Goal: Task Accomplishment & Management: Complete application form

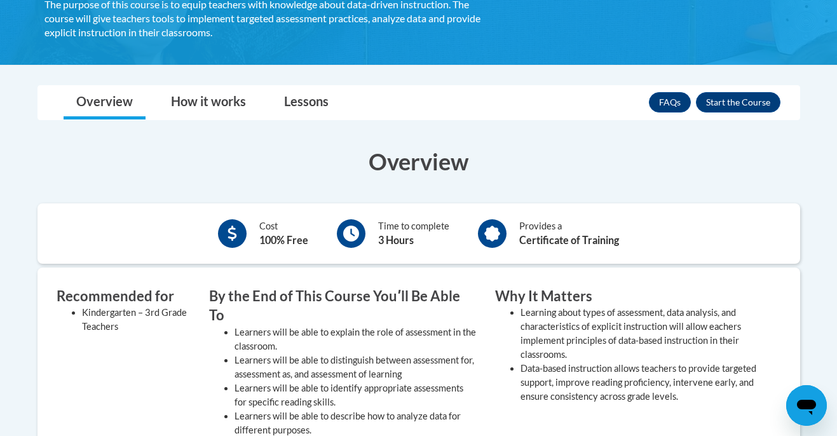
scroll to position [178, 0]
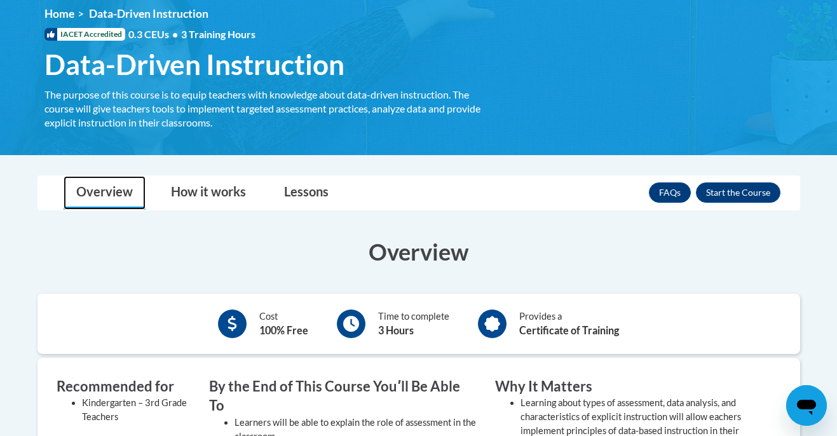
click at [109, 193] on link "Overview" at bounding box center [105, 193] width 82 height 34
click at [290, 194] on link "Lessons" at bounding box center [306, 193] width 70 height 34
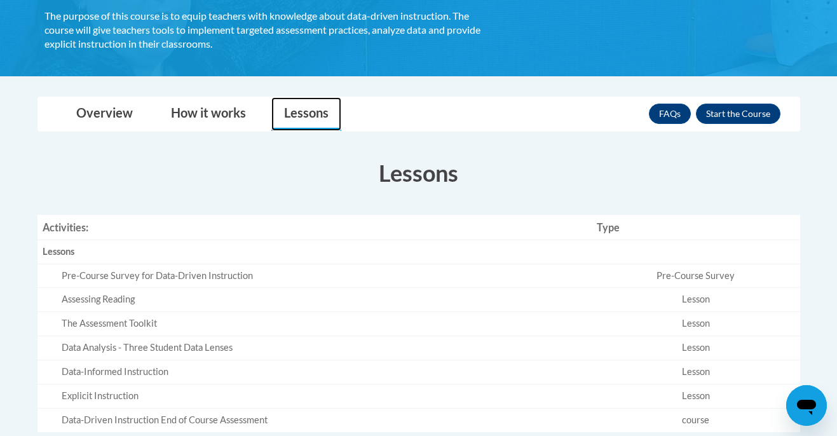
scroll to position [254, 0]
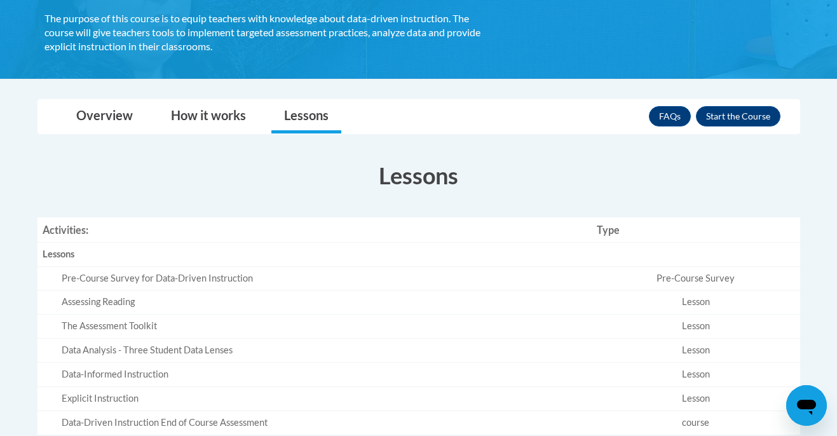
click at [280, 277] on div "Pre-Course Survey for Data-Driven Instruction" at bounding box center [324, 278] width 525 height 13
click at [114, 120] on link "Overview" at bounding box center [105, 117] width 82 height 34
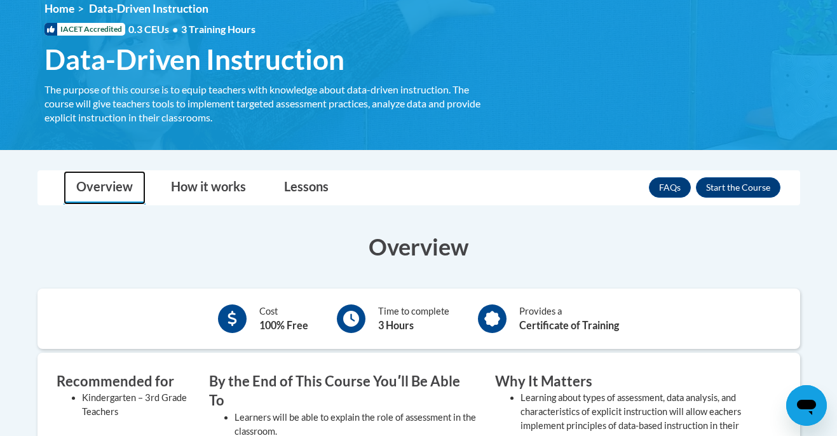
scroll to position [201, 0]
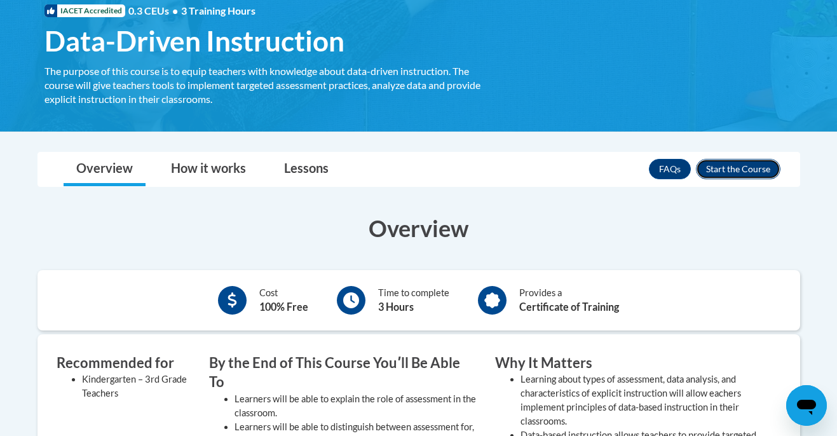
click at [748, 171] on button "Enroll" at bounding box center [738, 169] width 85 height 20
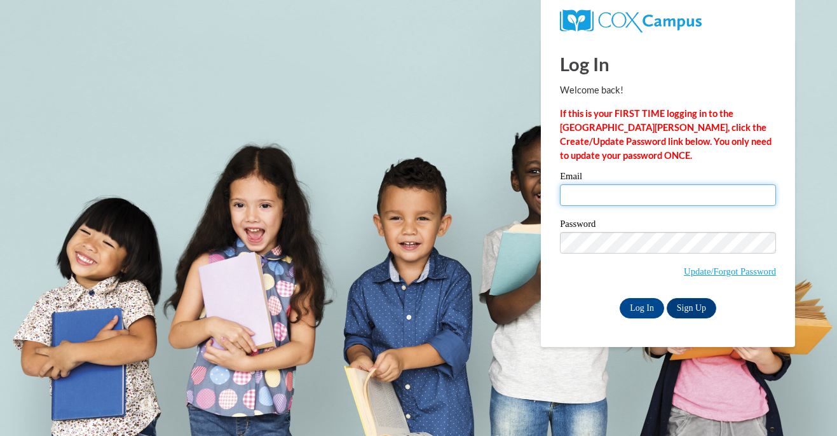
click at [702, 195] on input "Email" at bounding box center [668, 195] width 216 height 22
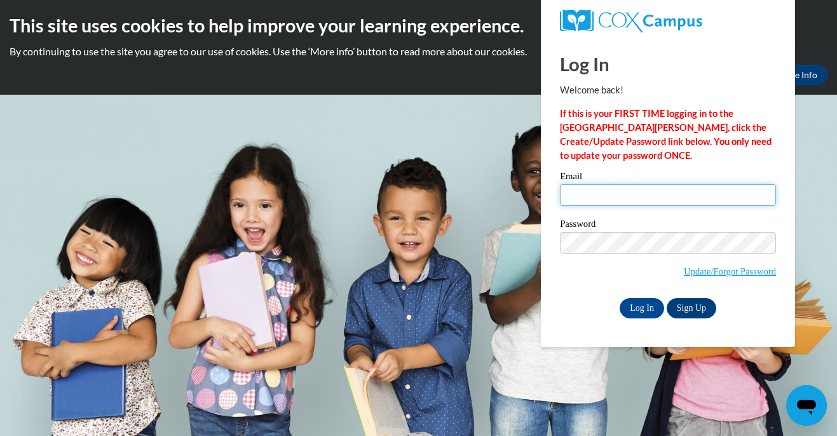
type input "er08678@georgiasouthern.edu"
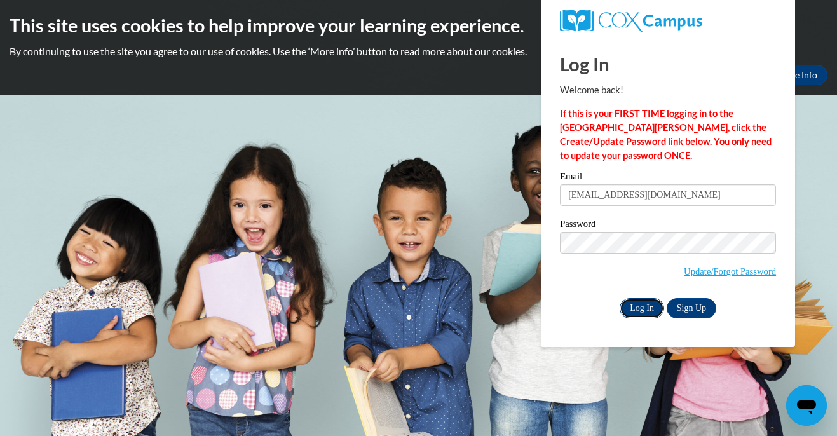
click at [648, 306] on input "Log In" at bounding box center [642, 308] width 44 height 20
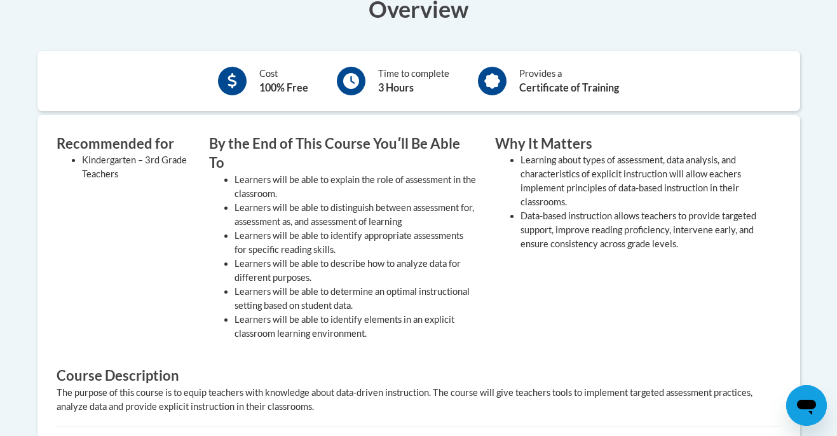
scroll to position [346, 0]
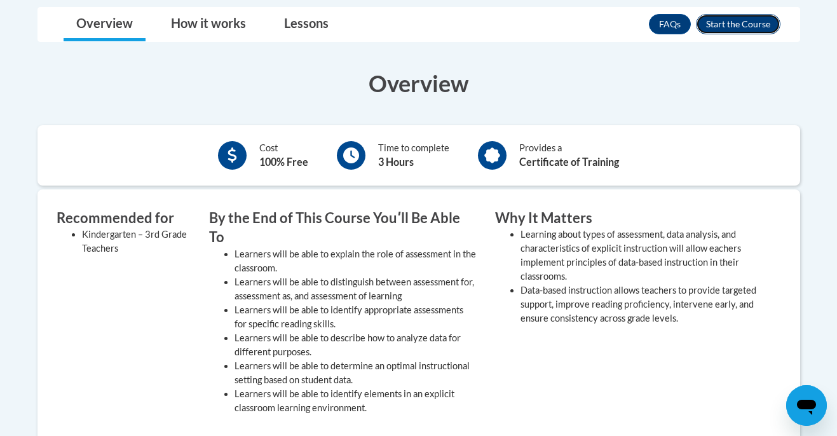
click at [714, 21] on button "Enroll" at bounding box center [738, 24] width 85 height 20
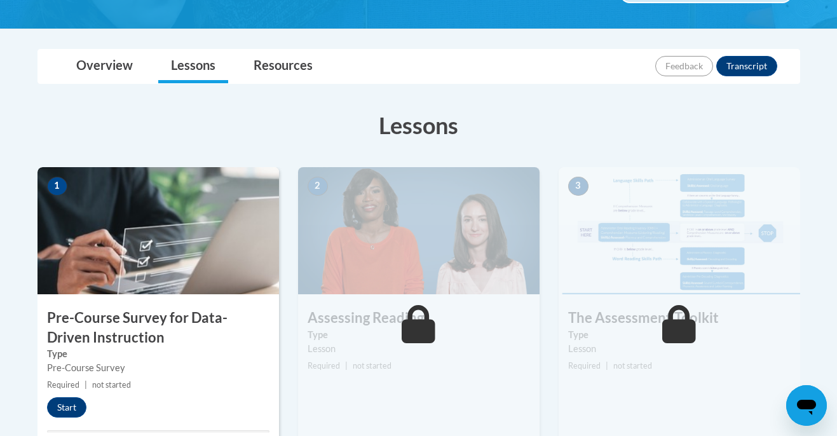
scroll to position [315, 0]
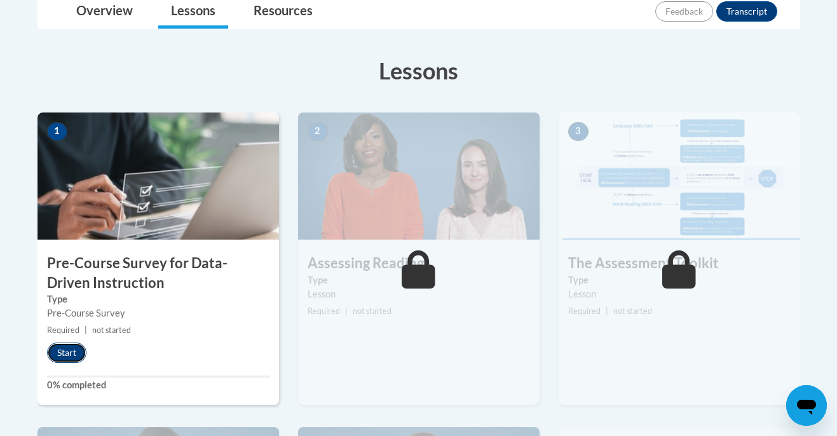
click at [79, 352] on button "Start" at bounding box center [66, 353] width 39 height 20
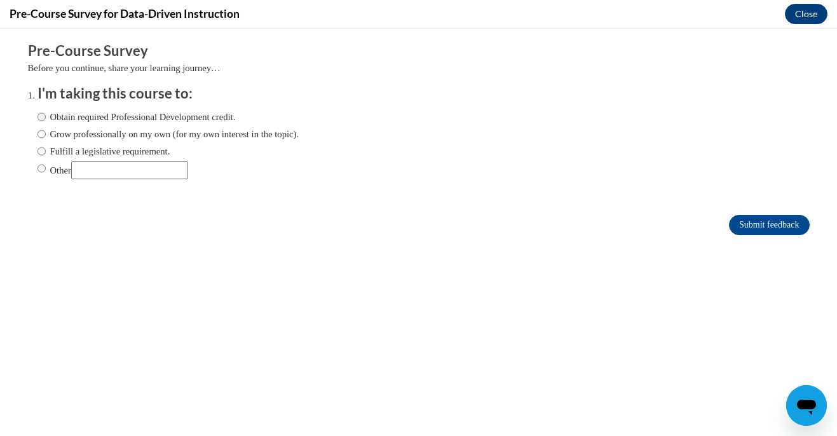
scroll to position [0, 0]
click at [117, 173] on input "Other" at bounding box center [129, 170] width 117 height 18
click at [45, 117] on label "Obtain required Professional Development credit." at bounding box center [136, 117] width 198 height 14
click at [45, 117] on input "Obtain required Professional Development credit." at bounding box center [41, 117] width 8 height 14
radio input "true"
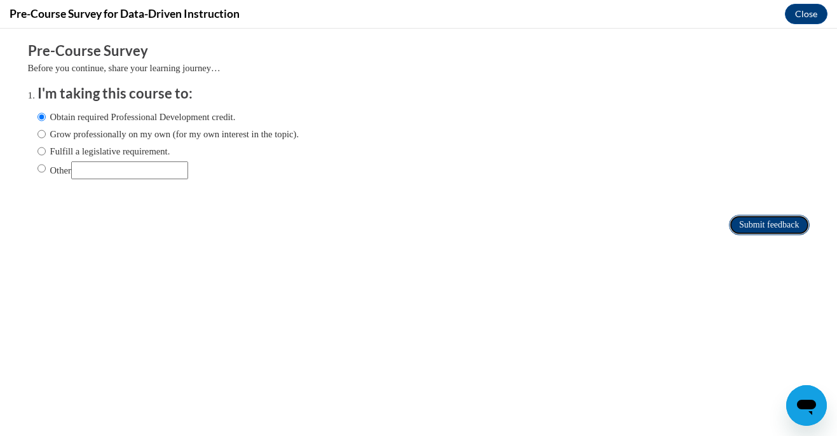
click at [772, 219] on input "Submit feedback" at bounding box center [769, 225] width 80 height 20
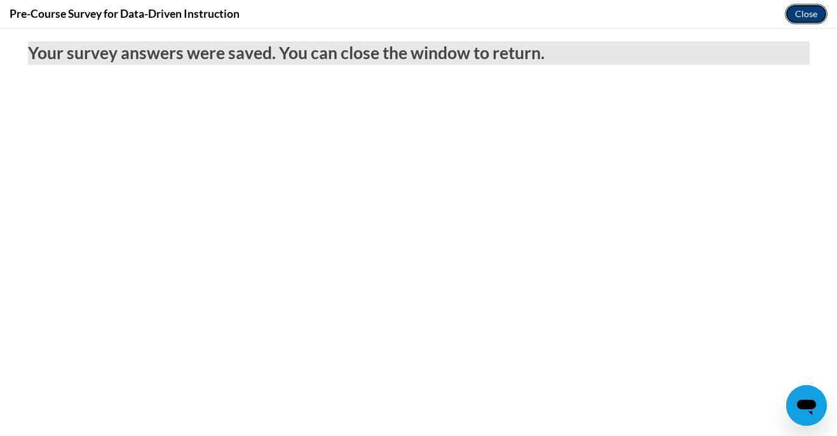
click at [818, 11] on button "Close" at bounding box center [806, 14] width 43 height 20
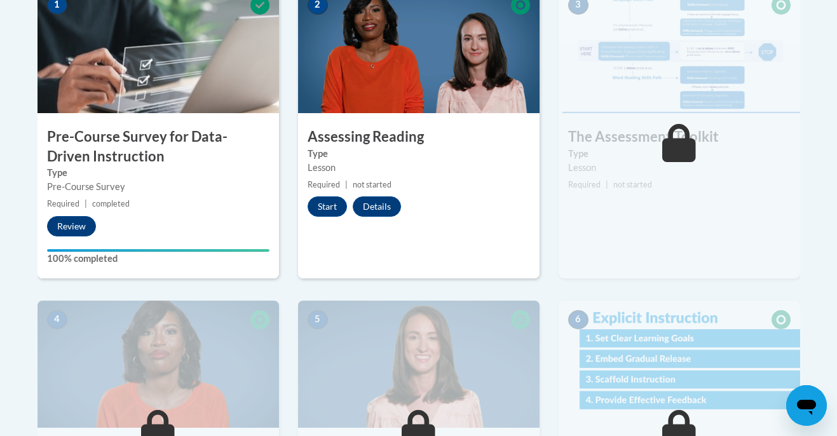
scroll to position [433, 0]
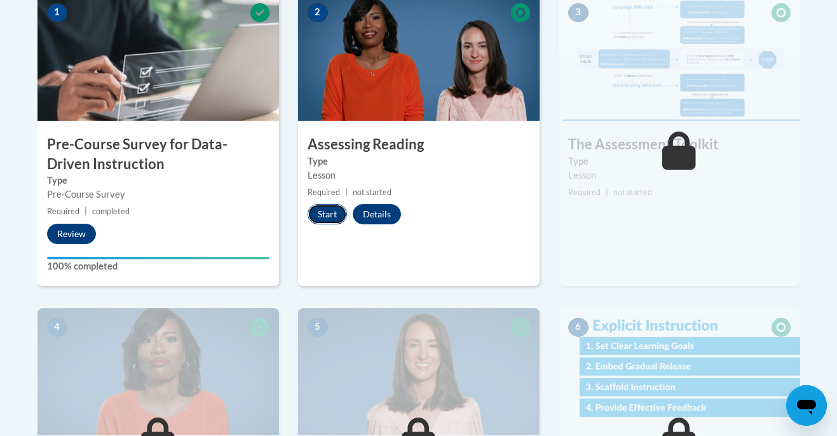
click at [336, 217] on button "Start" at bounding box center [327, 214] width 39 height 20
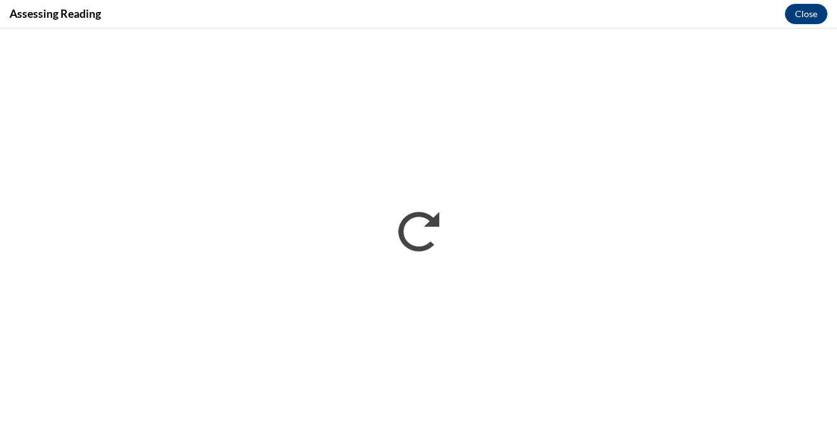
scroll to position [0, 0]
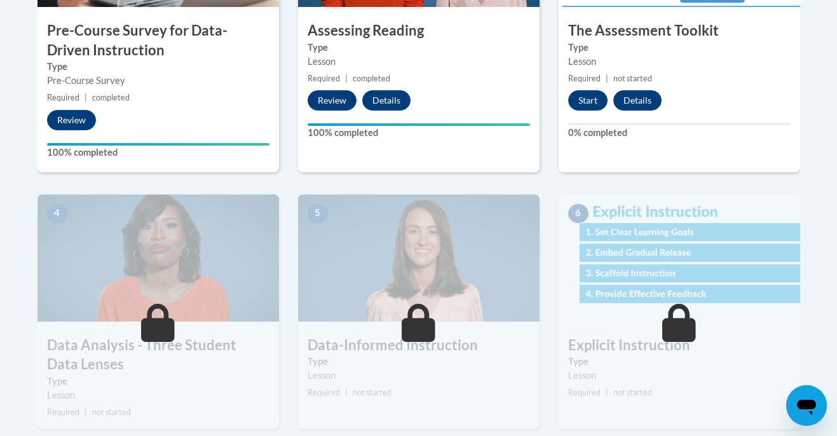
scroll to position [542, 0]
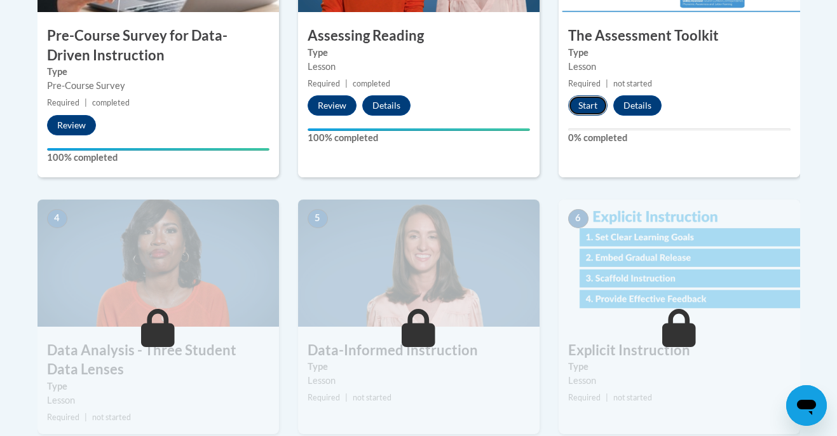
click at [588, 105] on button "Start" at bounding box center [587, 105] width 39 height 20
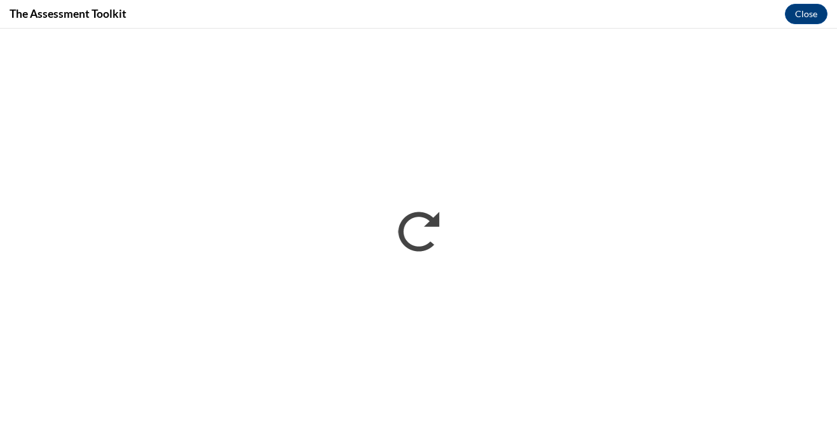
scroll to position [0, 0]
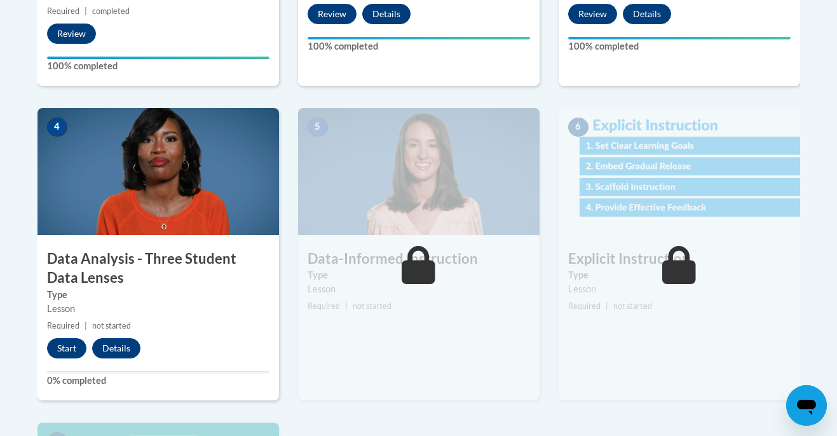
scroll to position [735, 0]
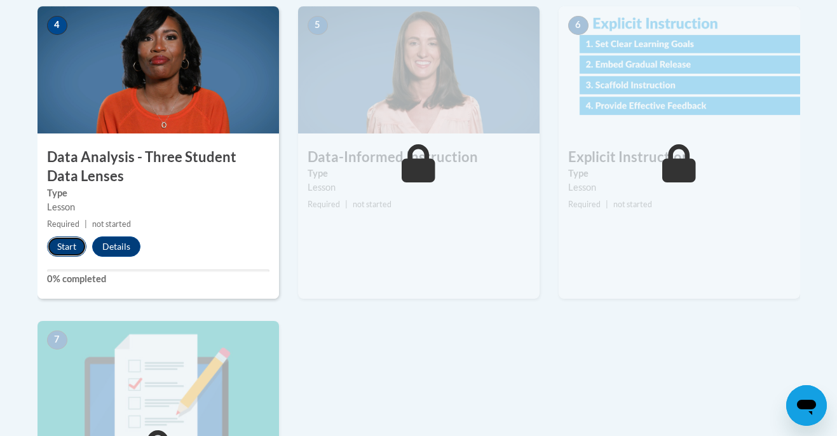
click at [71, 250] on button "Start" at bounding box center [66, 246] width 39 height 20
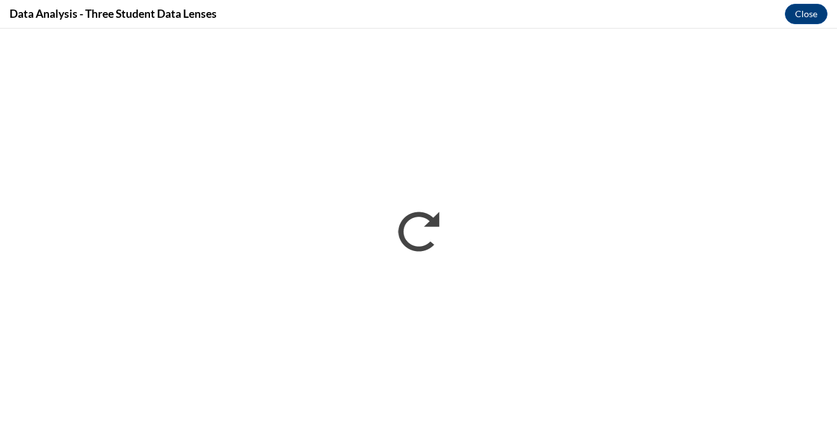
scroll to position [0, 0]
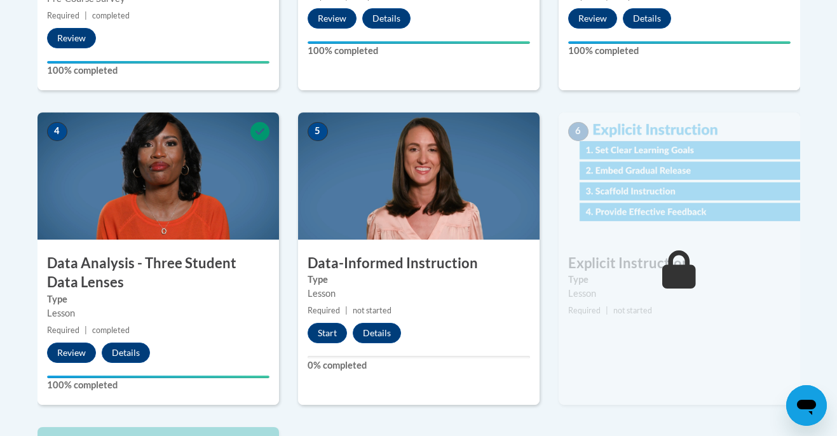
scroll to position [649, 0]
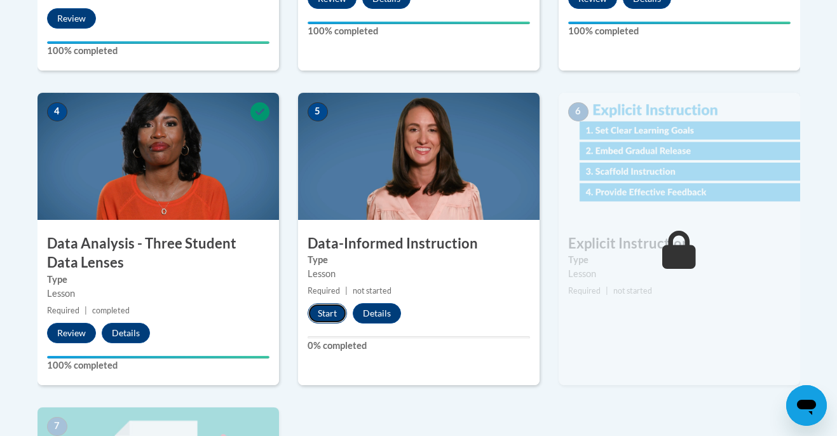
click at [332, 313] on button "Start" at bounding box center [327, 313] width 39 height 20
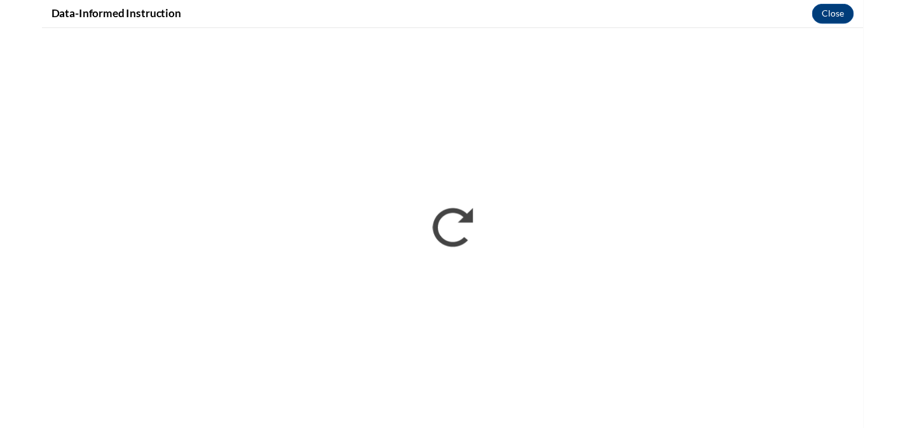
scroll to position [0, 0]
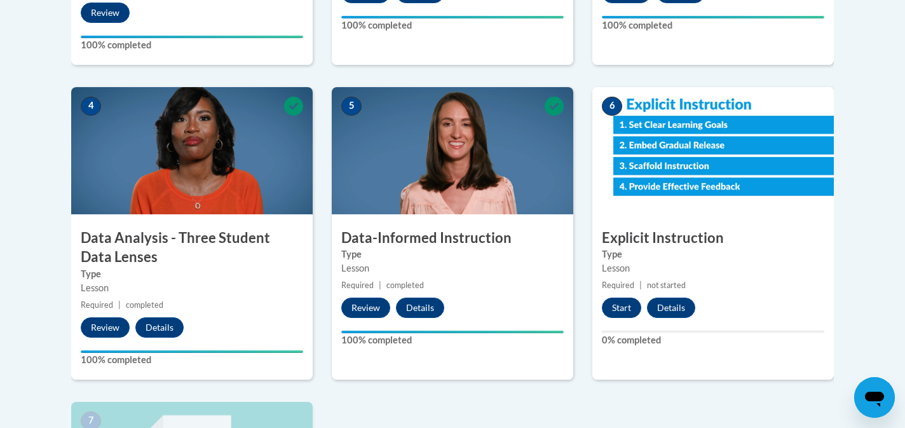
scroll to position [656, 0]
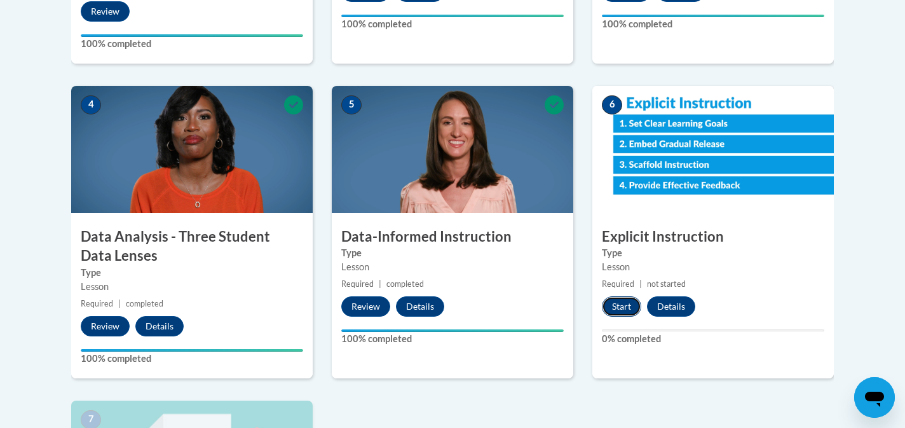
click at [617, 310] on button "Start" at bounding box center [621, 306] width 39 height 20
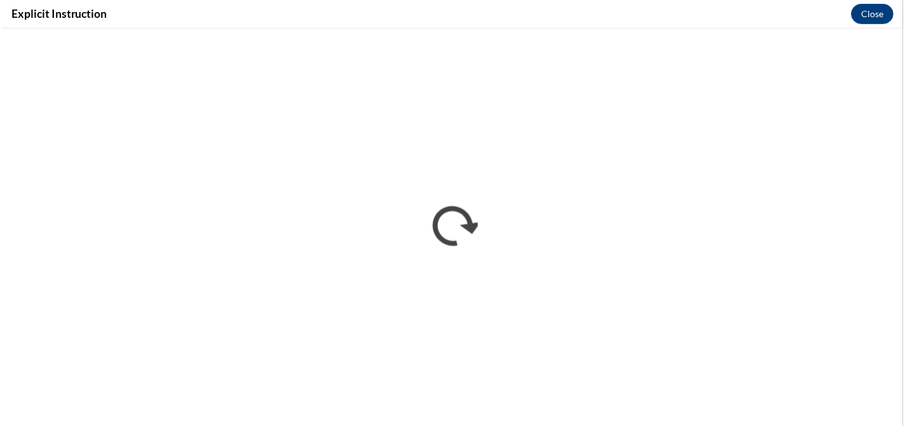
scroll to position [0, 0]
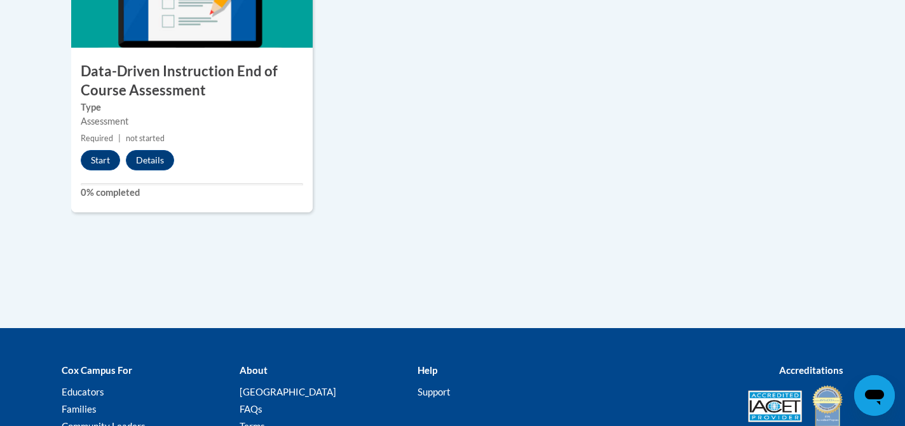
scroll to position [1131, 0]
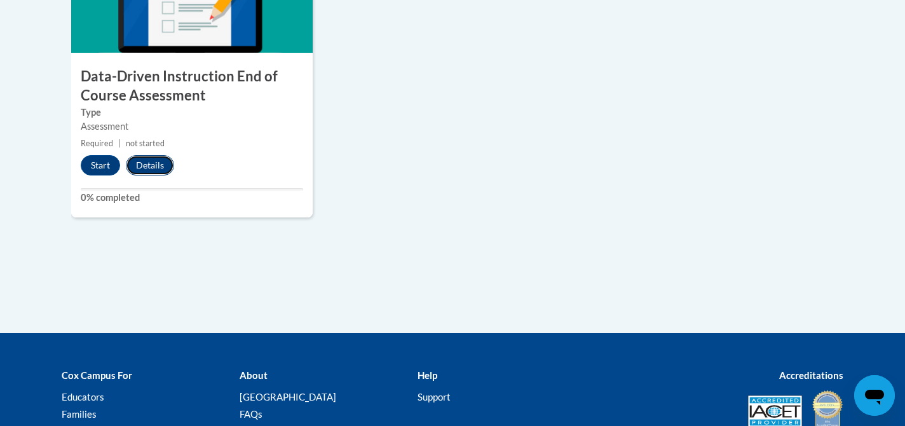
click at [144, 168] on button "Details" at bounding box center [150, 165] width 48 height 20
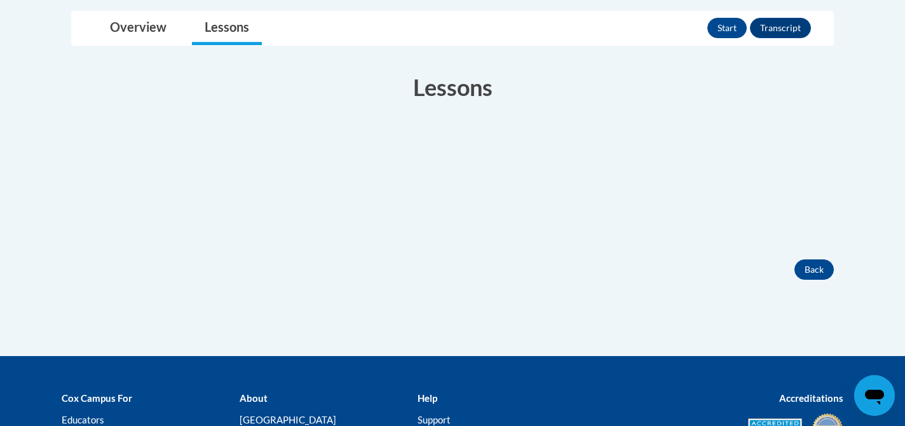
scroll to position [199, 0]
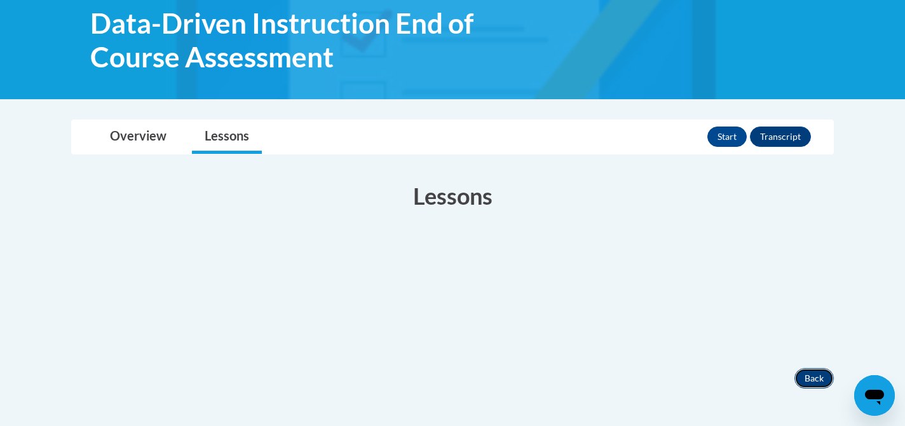
click at [818, 376] on button "Back" at bounding box center [813, 378] width 39 height 20
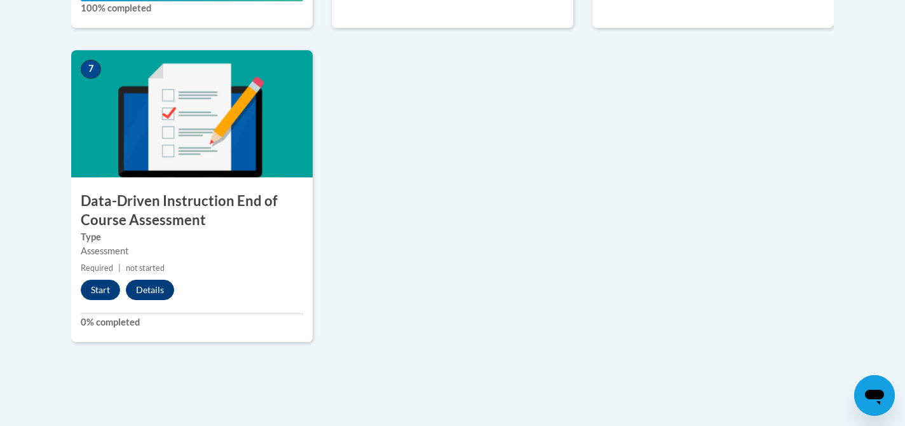
scroll to position [1009, 0]
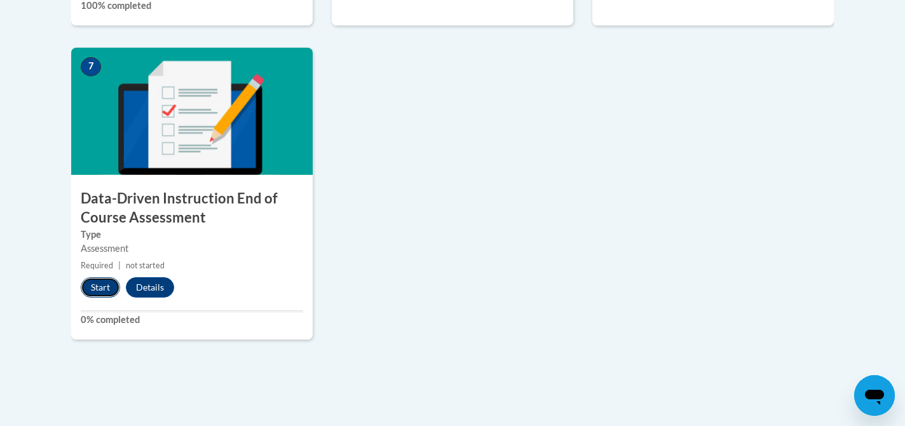
click at [99, 289] on button "Start" at bounding box center [100, 287] width 39 height 20
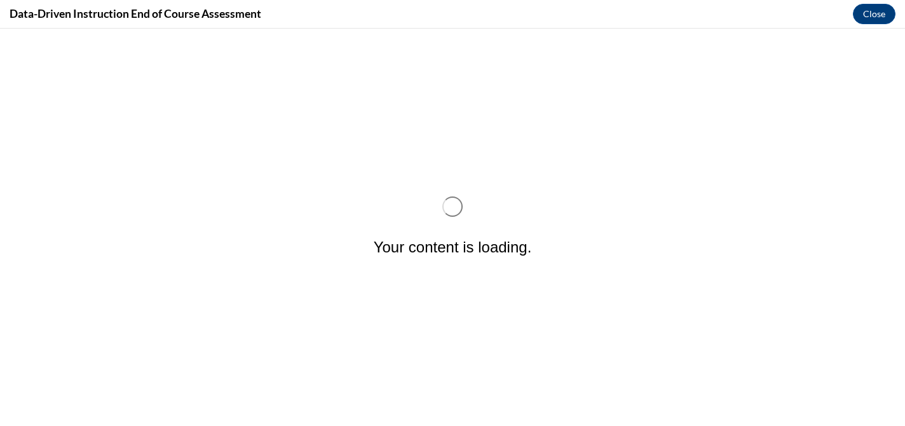
scroll to position [0, 0]
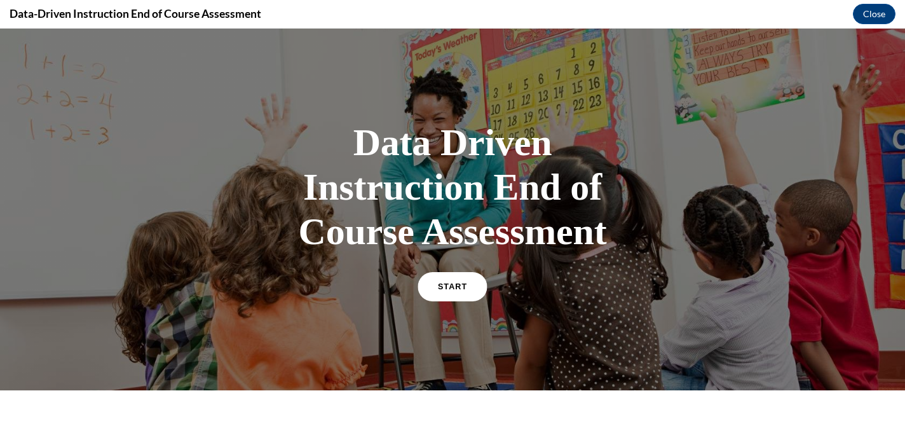
click at [447, 280] on link "START" at bounding box center [452, 286] width 69 height 29
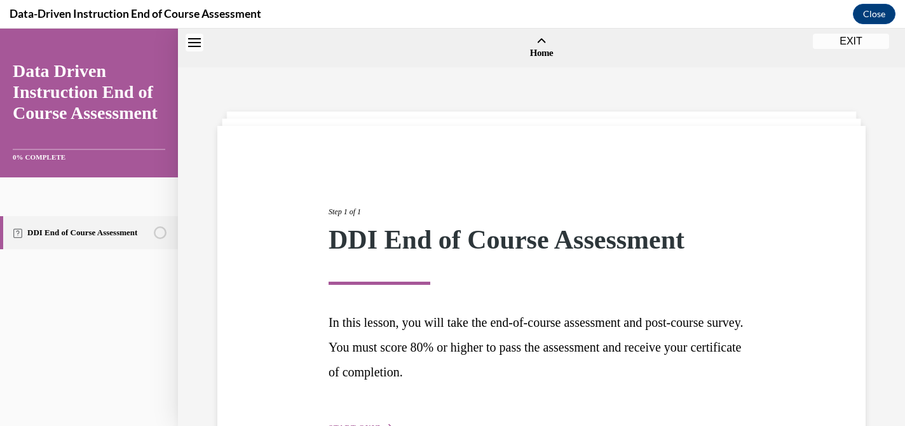
scroll to position [85, 0]
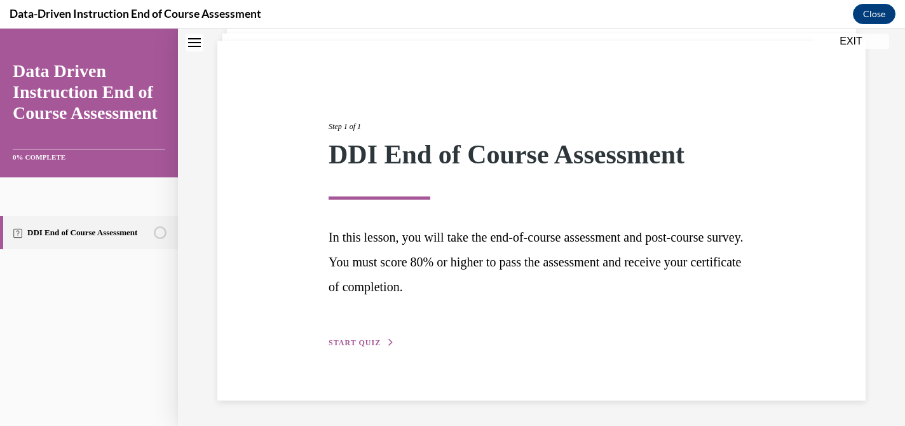
click at [347, 350] on div "Step 1 of 1 DDI End of Course Assessment In this lesson, you will take the end-…" at bounding box center [541, 221] width 648 height 360
click at [351, 341] on span "START QUIZ" at bounding box center [355, 342] width 52 height 9
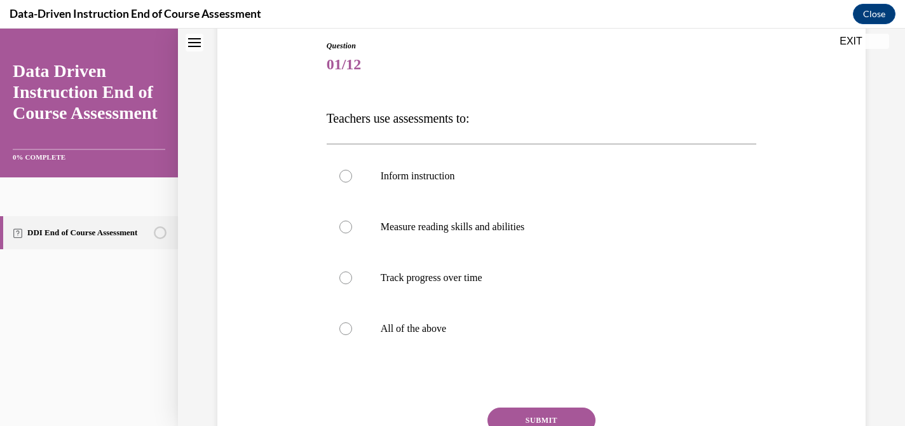
scroll to position [135, 0]
click at [414, 330] on p "All of the above" at bounding box center [553, 330] width 344 height 13
click at [352, 330] on input "All of the above" at bounding box center [345, 330] width 13 height 13
radio input "true"
click at [551, 413] on button "SUBMIT" at bounding box center [541, 421] width 108 height 25
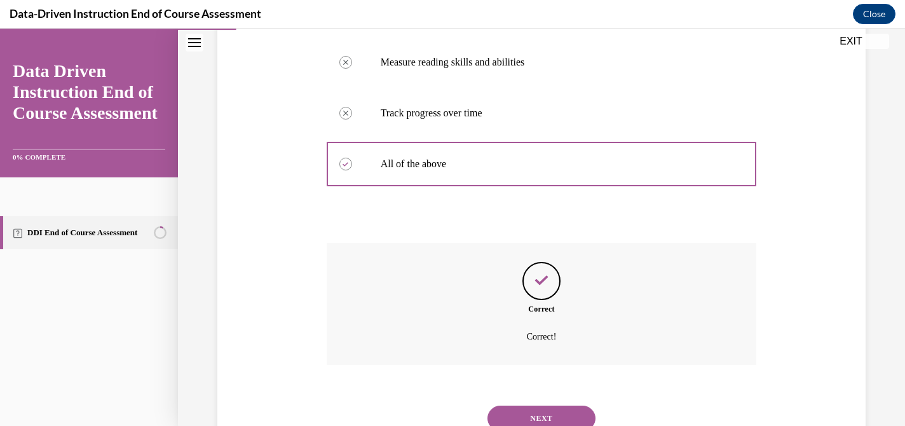
scroll to position [351, 0]
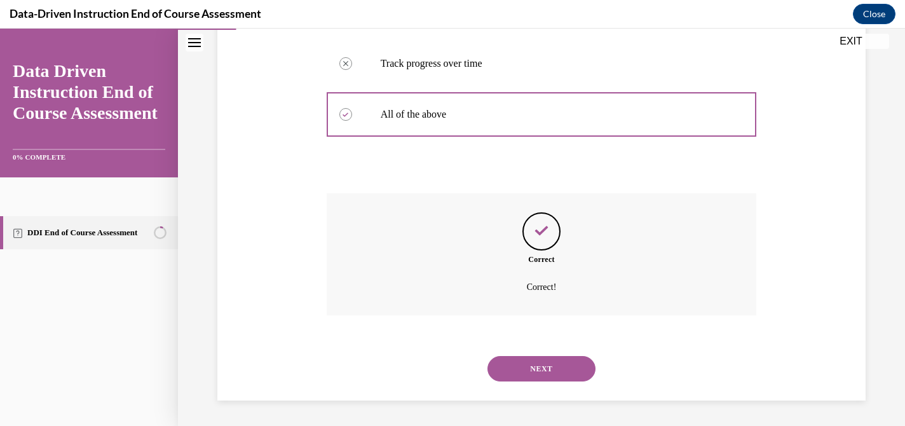
click at [559, 378] on button "NEXT" at bounding box center [541, 368] width 108 height 25
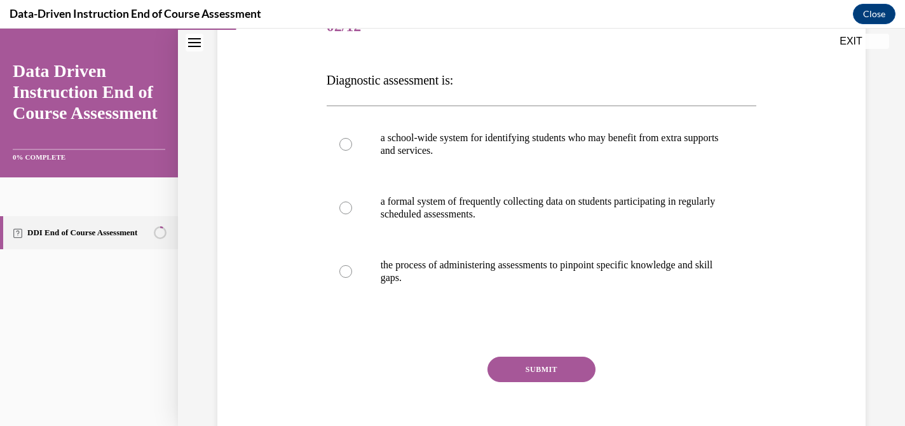
scroll to position [169, 0]
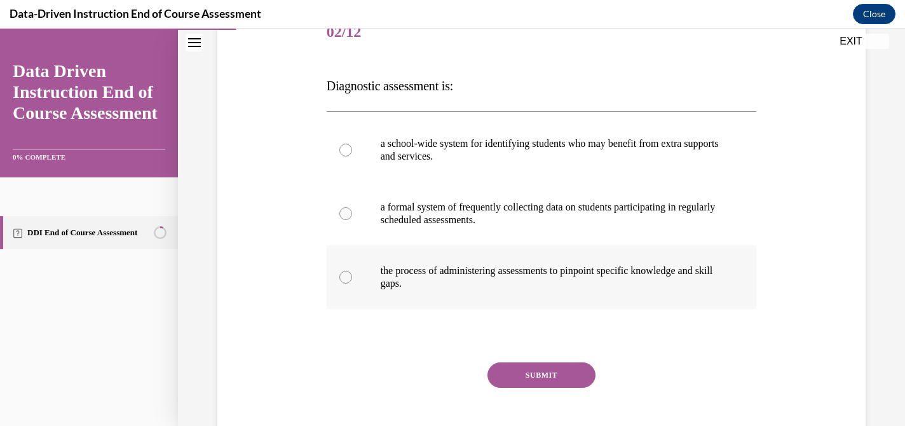
click at [646, 269] on p "the process of administering assessments to pinpoint specific knowledge and ski…" at bounding box center [553, 276] width 344 height 25
click at [352, 271] on input "the process of administering assessments to pinpoint specific knowledge and ski…" at bounding box center [345, 277] width 13 height 13
radio input "true"
click at [544, 368] on button "SUBMIT" at bounding box center [541, 374] width 108 height 25
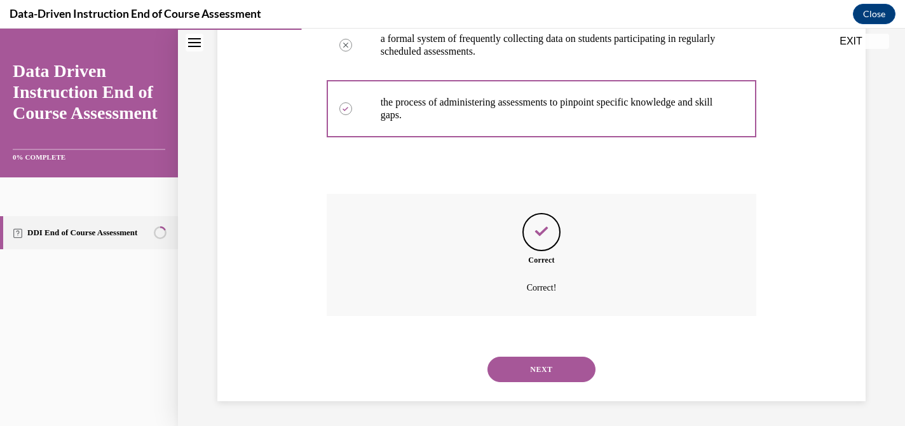
scroll to position [338, 0]
click at [557, 372] on button "NEXT" at bounding box center [541, 368] width 108 height 25
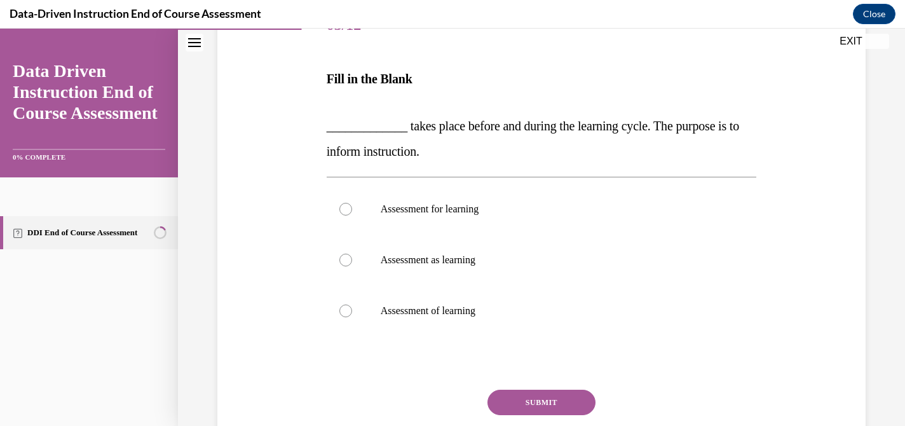
scroll to position [178, 0]
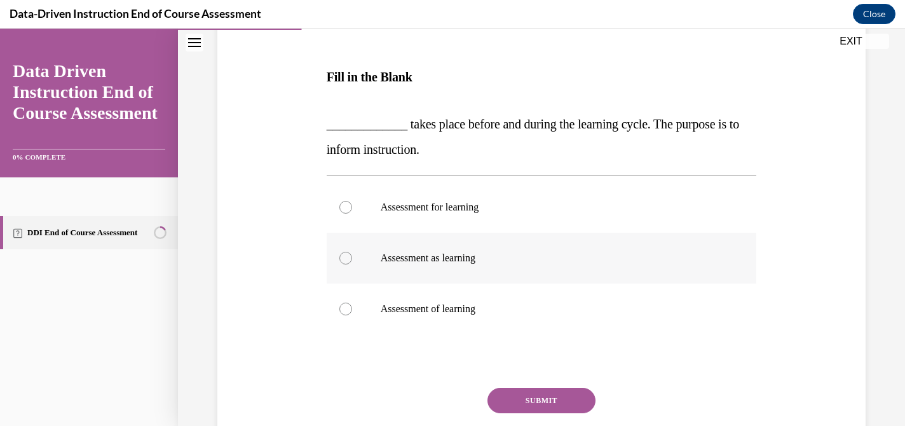
click at [619, 247] on label "Assessment as learning" at bounding box center [542, 258] width 430 height 51
click at [352, 252] on input "Assessment as learning" at bounding box center [345, 258] width 13 height 13
radio input "true"
click at [612, 200] on label "Assessment for learning" at bounding box center [542, 207] width 430 height 51
click at [352, 201] on input "Assessment for learning" at bounding box center [345, 207] width 13 height 13
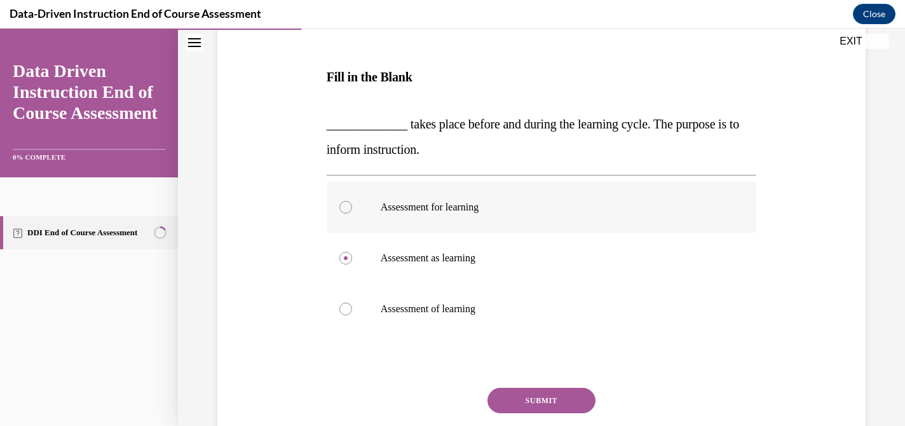
radio input "true"
click at [579, 390] on button "SUBMIT" at bounding box center [541, 400] width 108 height 25
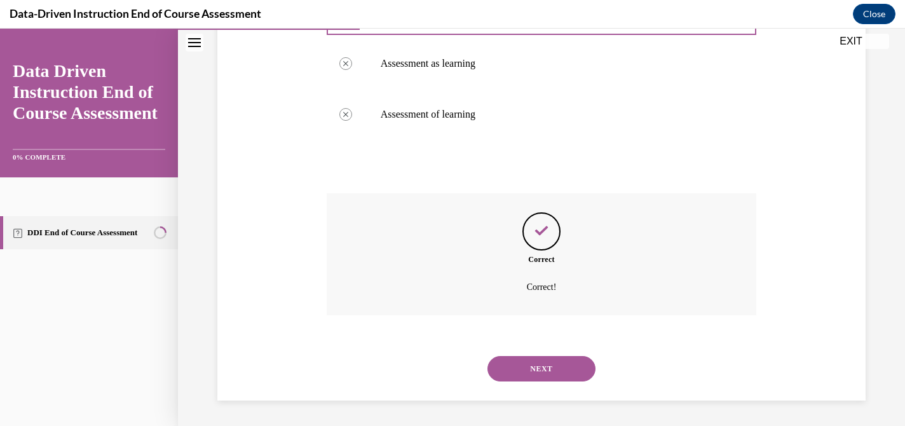
click at [574, 373] on button "NEXT" at bounding box center [541, 368] width 108 height 25
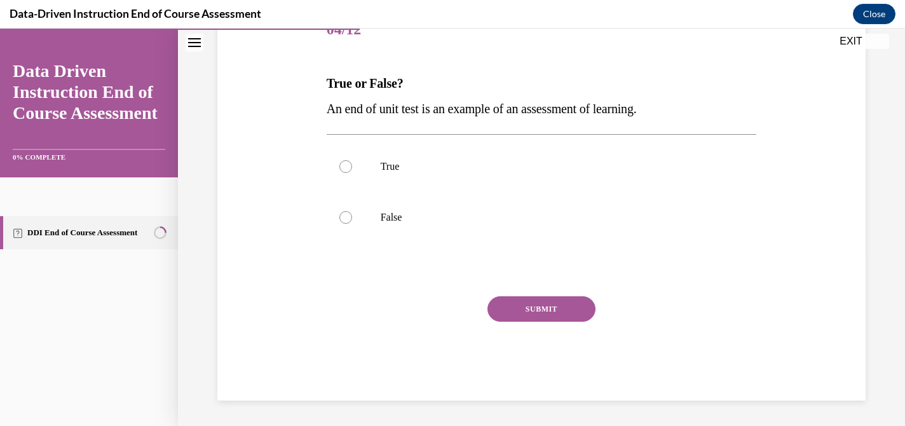
scroll to position [141, 0]
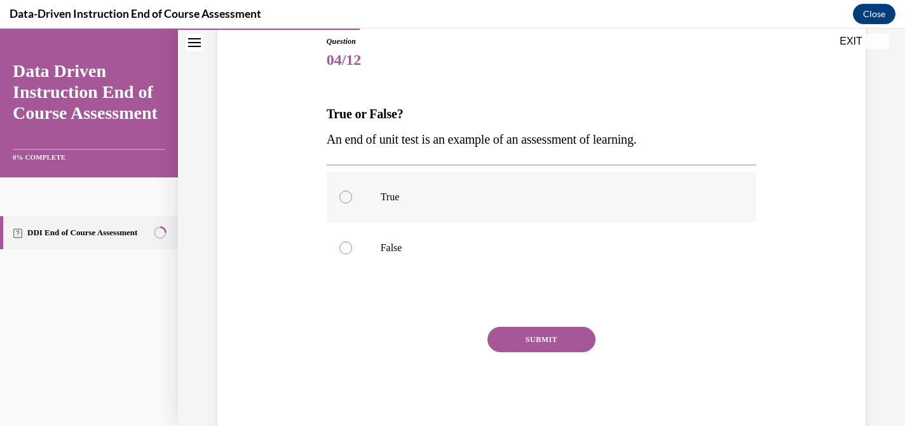
click at [503, 201] on p "True" at bounding box center [553, 197] width 344 height 13
click at [352, 201] on input "True" at bounding box center [345, 197] width 13 height 13
radio input "true"
click at [540, 332] on button "SUBMIT" at bounding box center [541, 339] width 108 height 25
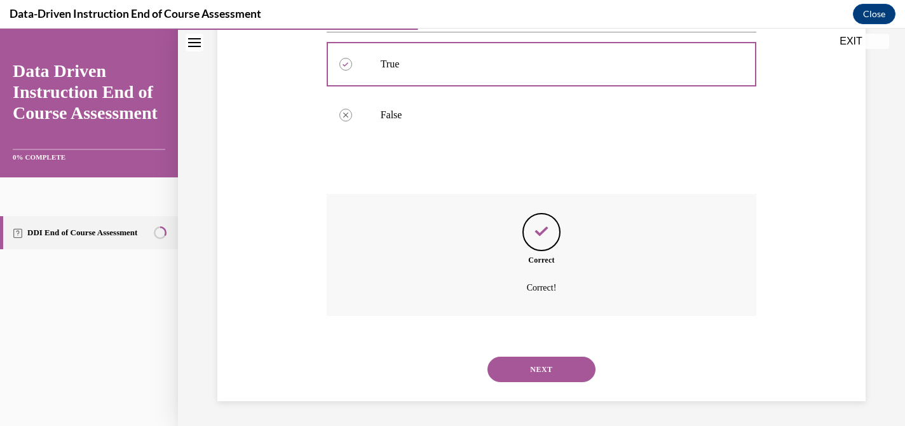
scroll to position [275, 0]
click at [547, 364] on button "NEXT" at bounding box center [541, 368] width 108 height 25
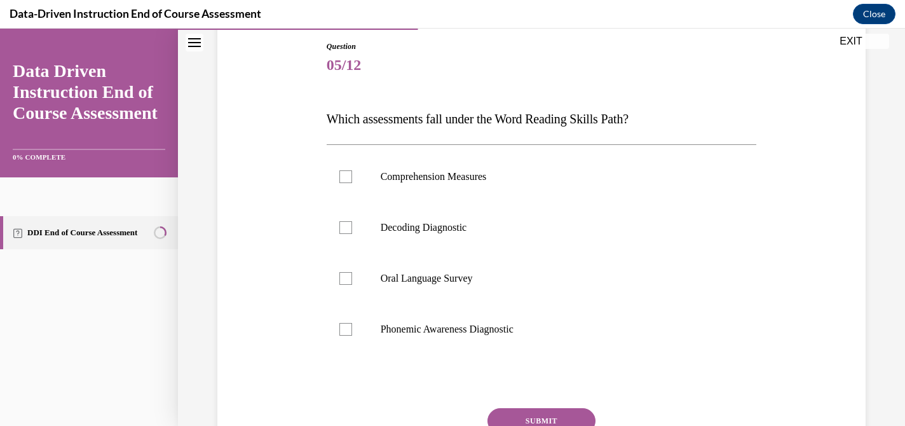
scroll to position [138, 0]
click at [479, 232] on label "Decoding Diagnostic" at bounding box center [542, 225] width 430 height 51
click at [352, 232] on input "Decoding Diagnostic" at bounding box center [345, 225] width 13 height 13
checkbox input "true"
click at [483, 326] on p "Phonemic Awareness Diagnostic" at bounding box center [553, 327] width 344 height 13
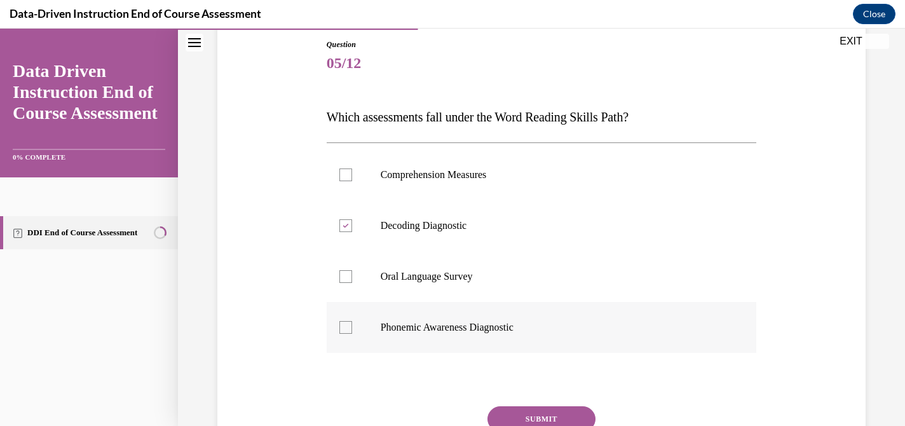
click at [352, 326] on input "Phonemic Awareness Diagnostic" at bounding box center [345, 327] width 13 height 13
checkbox input "true"
click at [538, 414] on button "SUBMIT" at bounding box center [541, 418] width 108 height 25
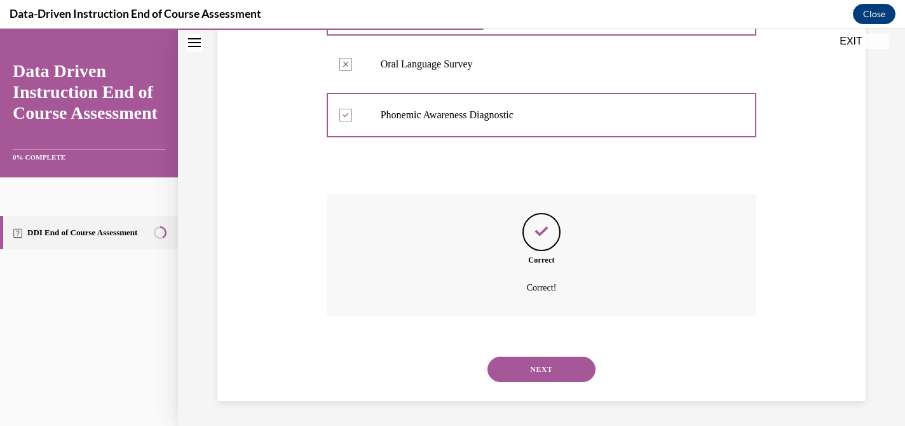
scroll to position [351, 0]
click at [552, 376] on button "NEXT" at bounding box center [541, 368] width 108 height 25
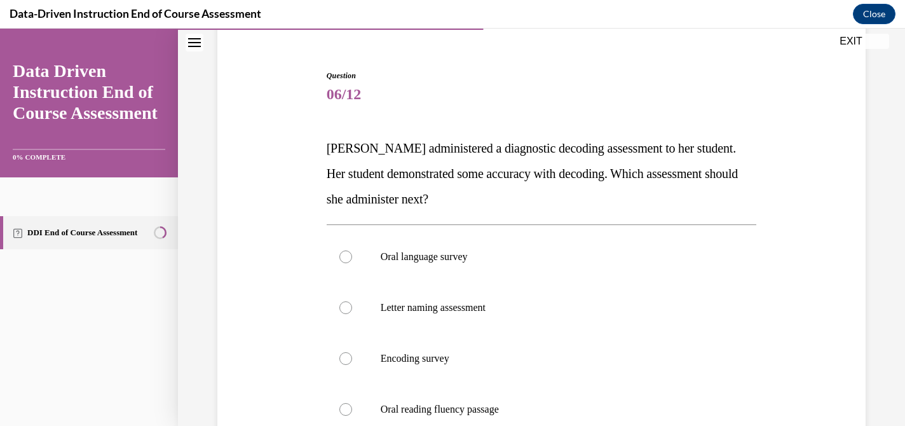
scroll to position [152, 0]
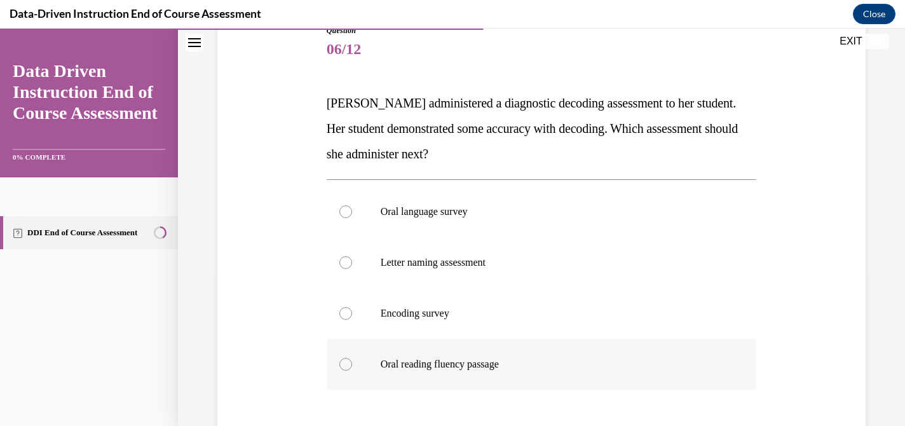
click at [458, 358] on p "Oral reading fluency passage" at bounding box center [553, 364] width 344 height 13
click at [352, 358] on input "Oral reading fluency passage" at bounding box center [345, 364] width 13 height 13
radio input "true"
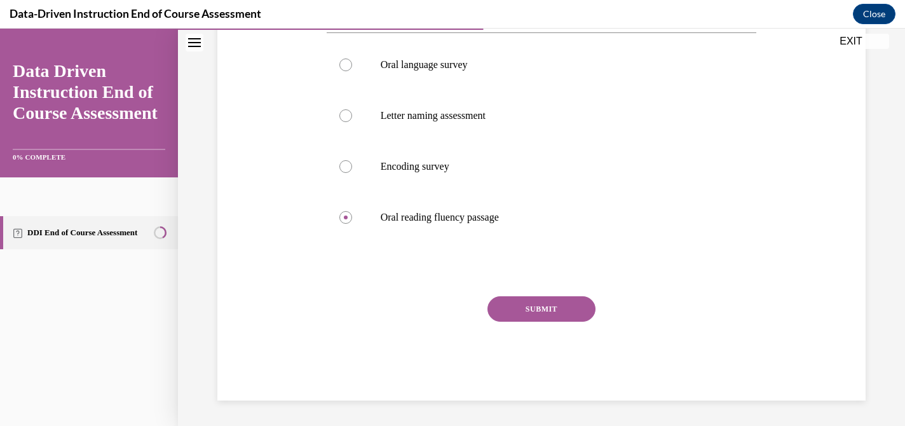
click at [541, 317] on button "SUBMIT" at bounding box center [541, 308] width 108 height 25
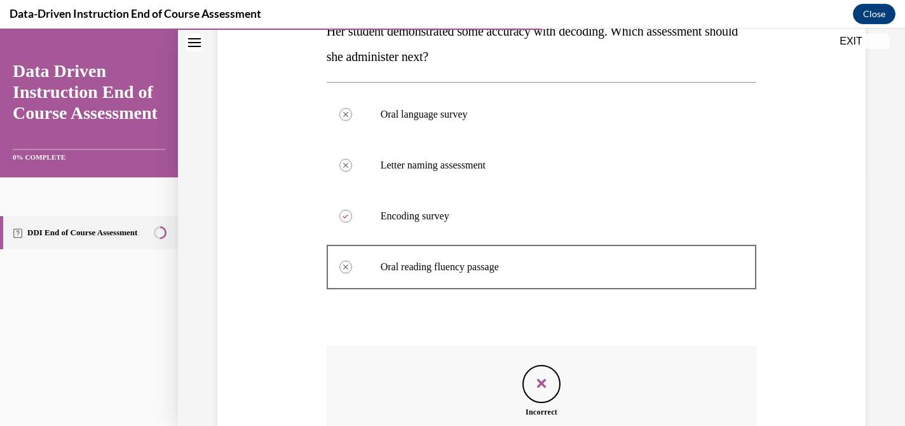
scroll to position [234, 0]
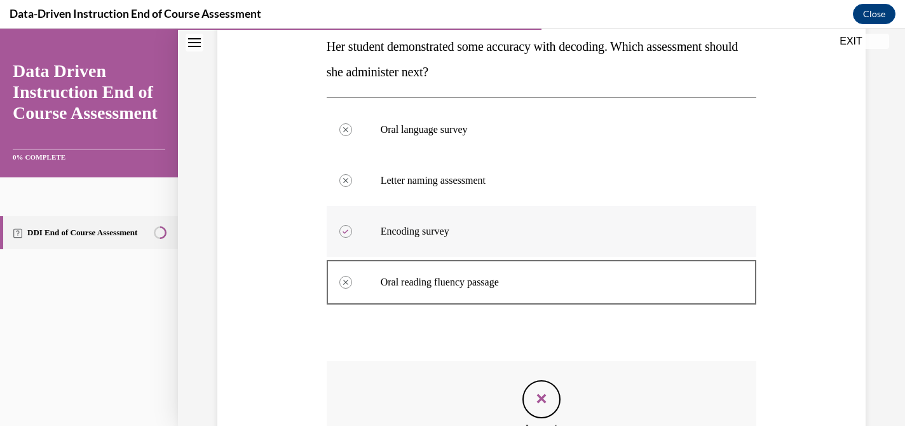
click at [414, 224] on label "Encoding survey" at bounding box center [542, 231] width 430 height 51
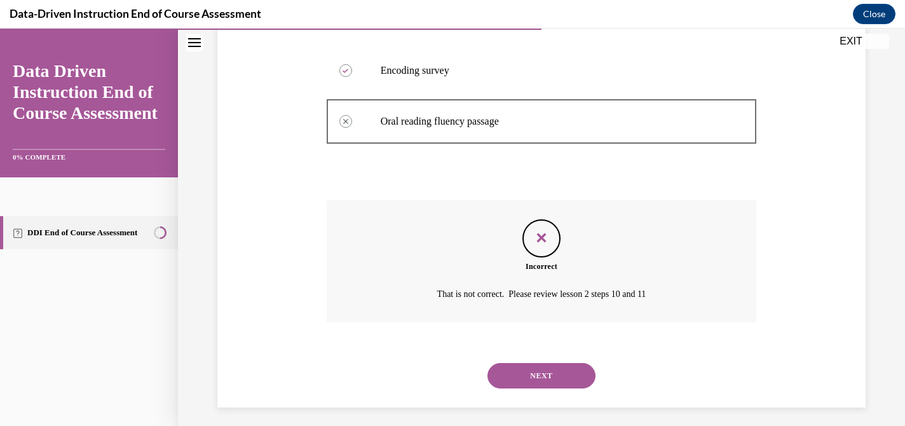
scroll to position [402, 0]
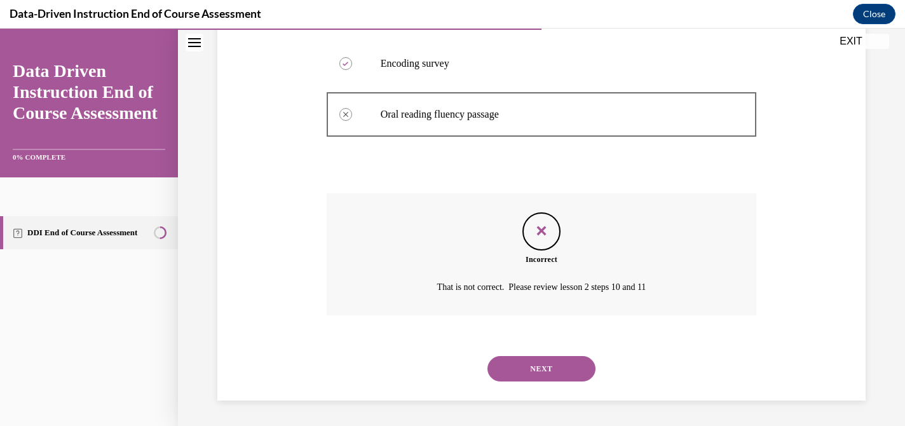
click at [562, 365] on button "NEXT" at bounding box center [541, 368] width 108 height 25
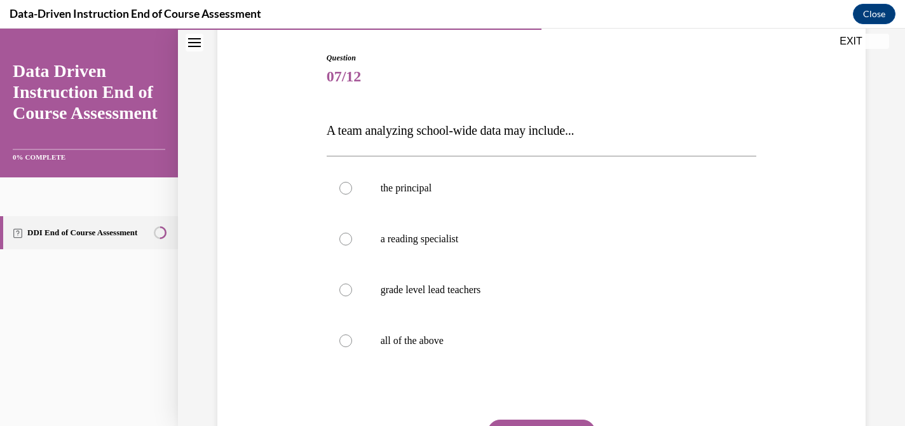
scroll to position [126, 0]
click at [486, 353] on label "all of the above" at bounding box center [542, 339] width 430 height 51
click at [352, 346] on input "all of the above" at bounding box center [345, 339] width 13 height 13
radio input "true"
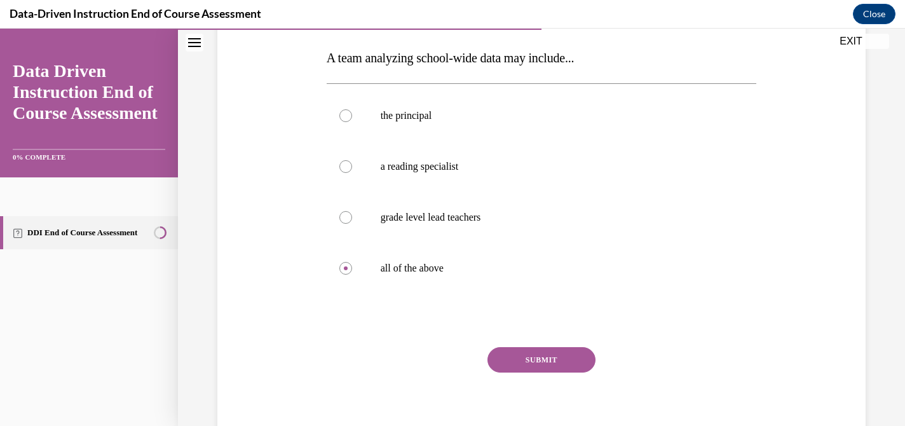
click at [525, 363] on button "SUBMIT" at bounding box center [541, 359] width 108 height 25
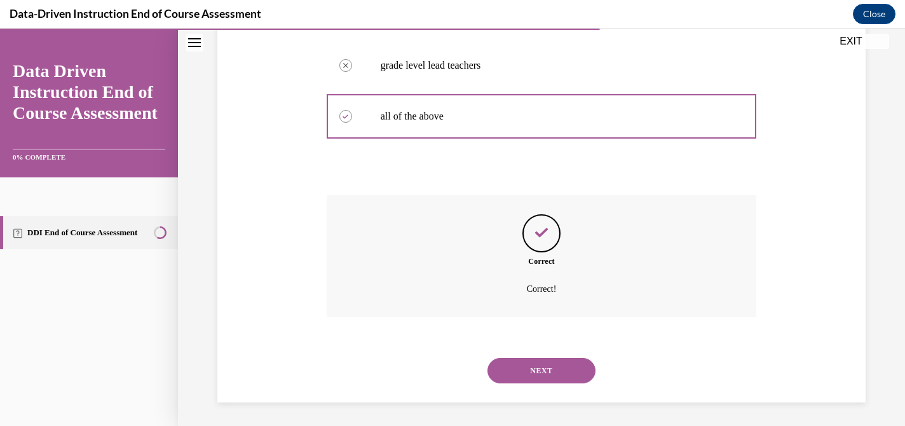
scroll to position [351, 0]
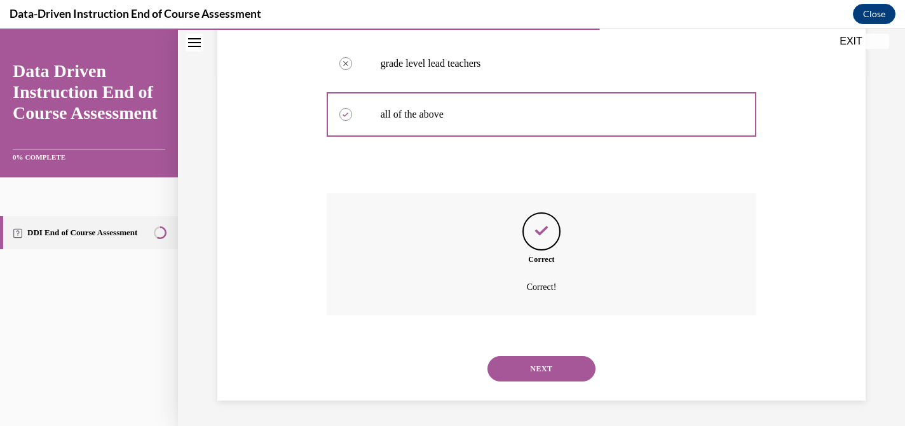
click at [544, 374] on button "NEXT" at bounding box center [541, 368] width 108 height 25
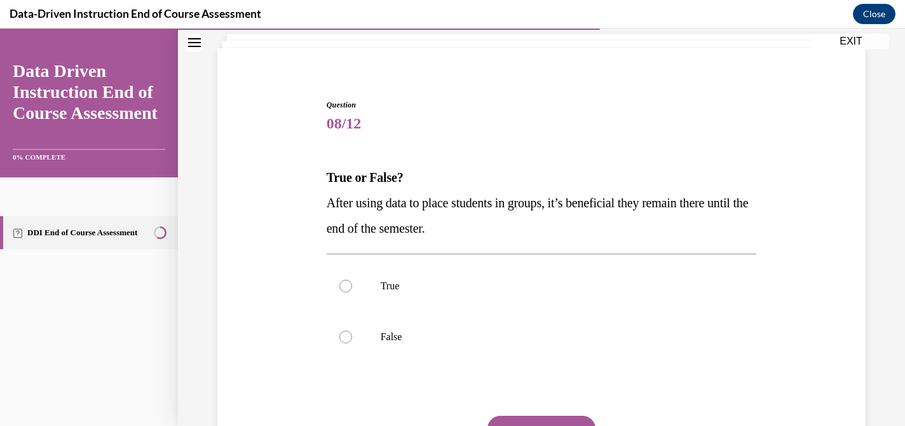
scroll to position [78, 0]
click at [569, 343] on label "False" at bounding box center [542, 336] width 430 height 51
click at [352, 343] on input "False" at bounding box center [345, 336] width 13 height 13
radio input "true"
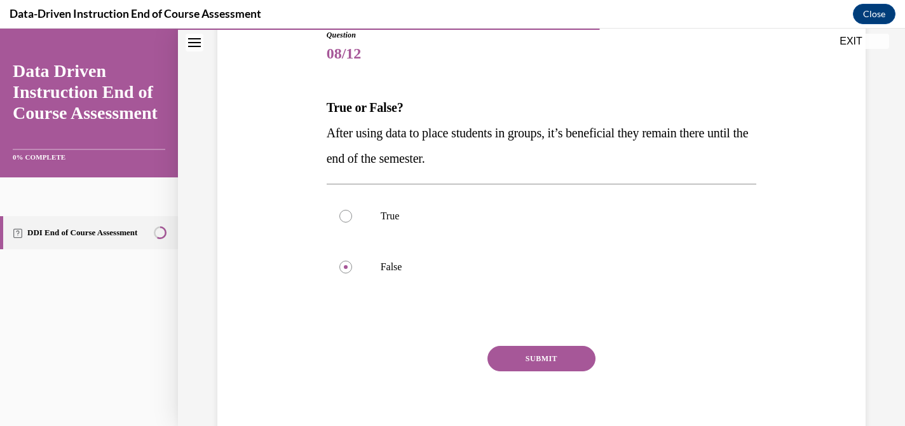
click at [569, 355] on button "SUBMIT" at bounding box center [541, 358] width 108 height 25
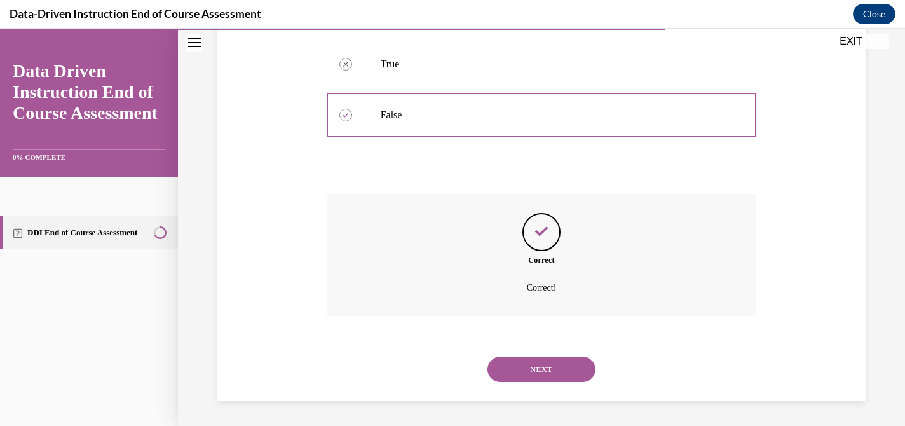
scroll to position [300, 0]
click at [571, 370] on button "NEXT" at bounding box center [541, 368] width 108 height 25
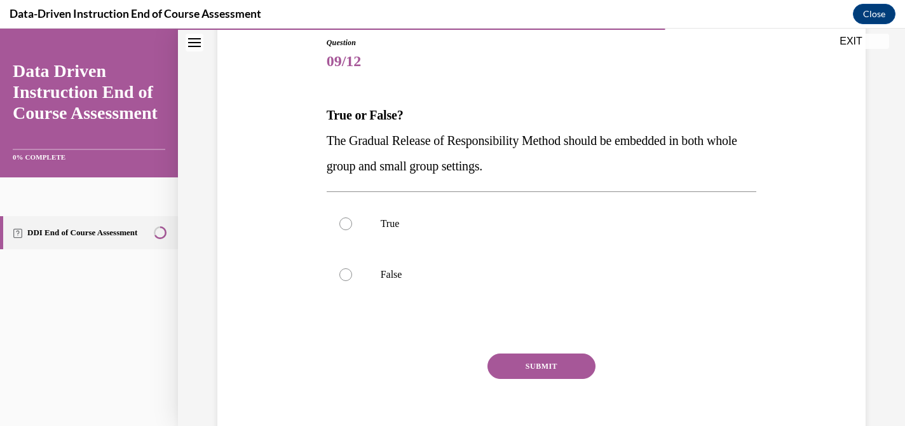
scroll to position [154, 0]
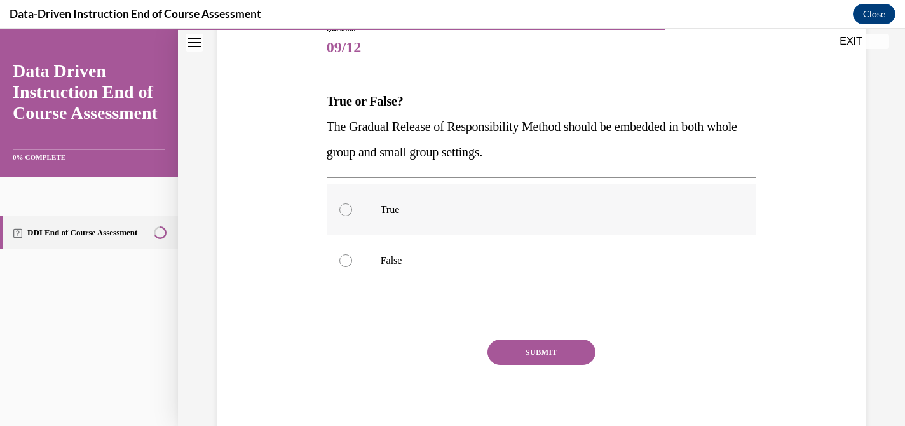
click at [667, 212] on p "True" at bounding box center [553, 209] width 344 height 13
click at [352, 212] on input "True" at bounding box center [345, 209] width 13 height 13
radio input "true"
click at [561, 347] on button "SUBMIT" at bounding box center [541, 351] width 108 height 25
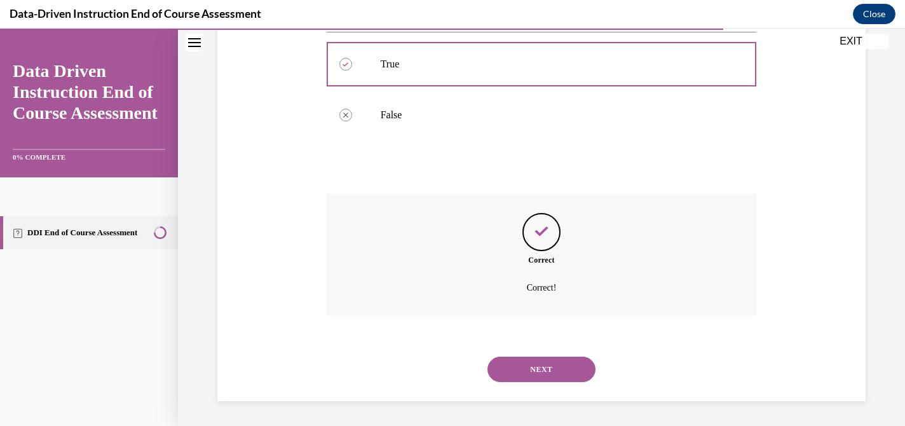
scroll to position [300, 0]
click at [561, 372] on button "NEXT" at bounding box center [541, 368] width 108 height 25
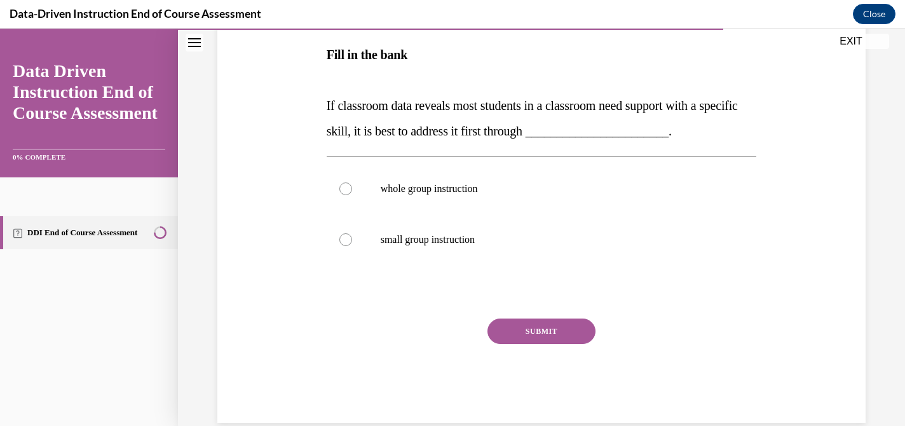
scroll to position [217, 0]
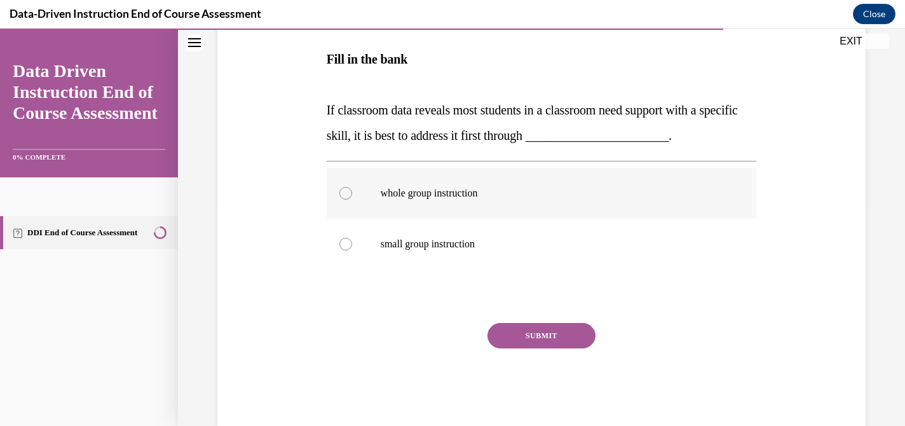
click at [504, 200] on label "whole group instruction" at bounding box center [542, 193] width 430 height 51
click at [352, 200] on input "whole group instruction" at bounding box center [345, 193] width 13 height 13
radio input "true"
click at [543, 332] on button "SUBMIT" at bounding box center [541, 335] width 108 height 25
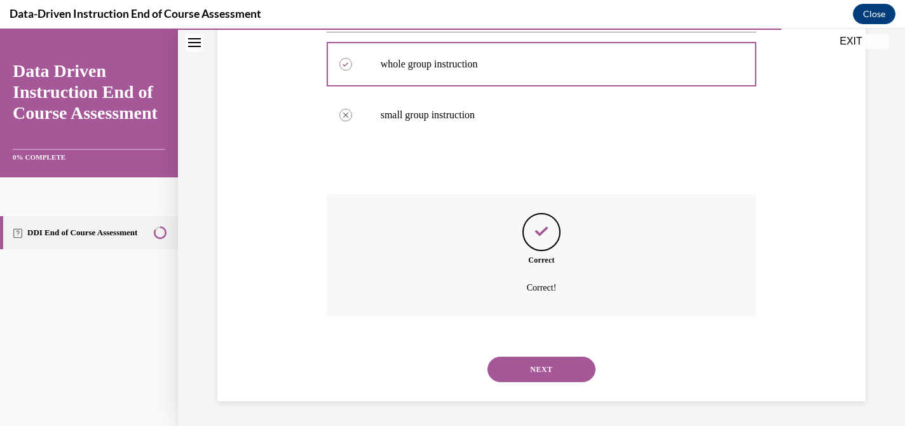
scroll to position [347, 0]
click at [554, 370] on button "NEXT" at bounding box center [541, 368] width 108 height 25
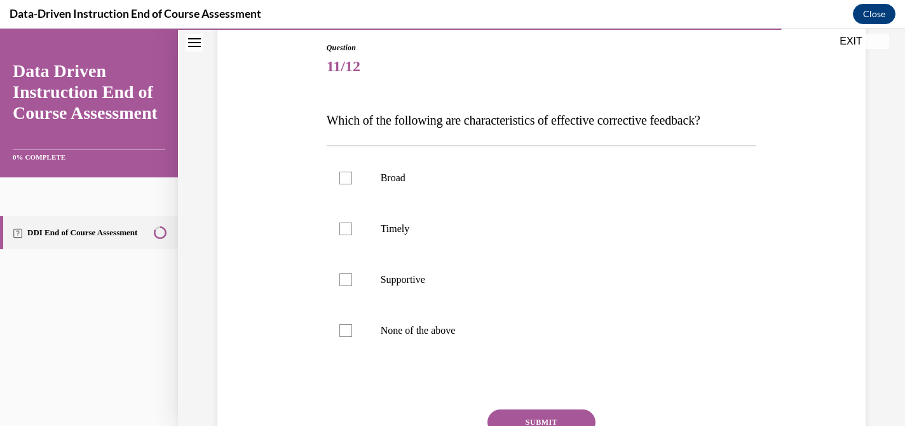
scroll to position [137, 0]
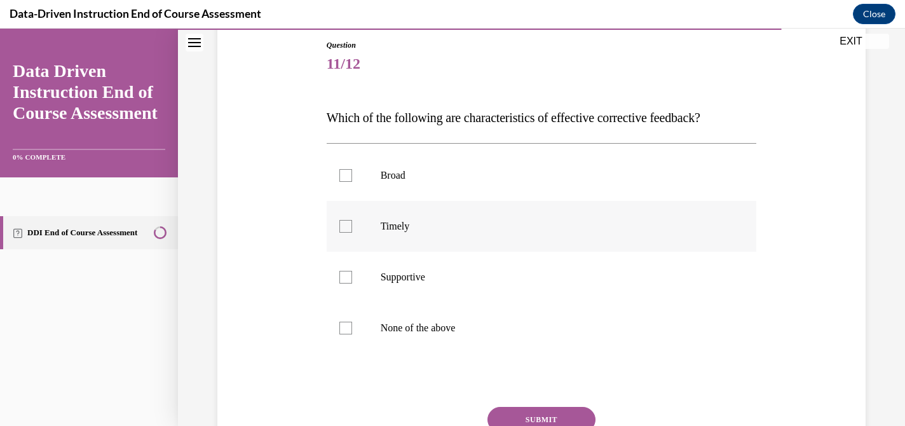
click at [567, 235] on label "Timely" at bounding box center [542, 226] width 430 height 51
click at [352, 233] on input "Timely" at bounding box center [345, 226] width 13 height 13
checkbox input "true"
click at [566, 274] on p "Supportive" at bounding box center [553, 277] width 344 height 13
click at [352, 274] on input "Supportive" at bounding box center [345, 277] width 13 height 13
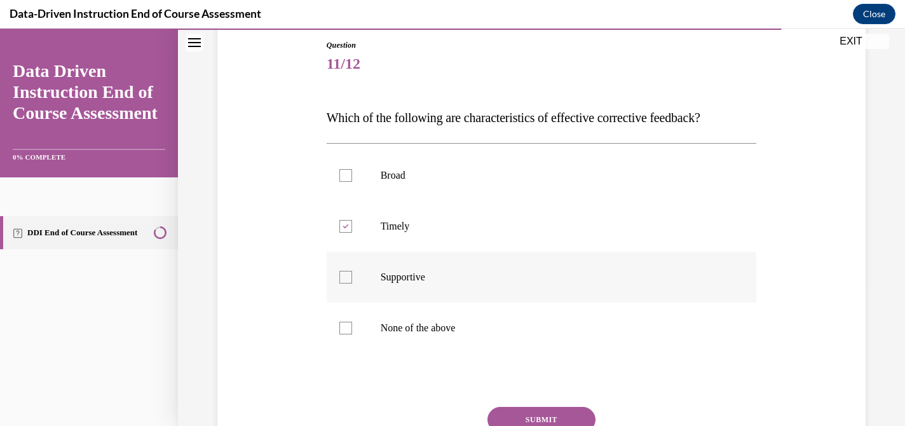
checkbox input "true"
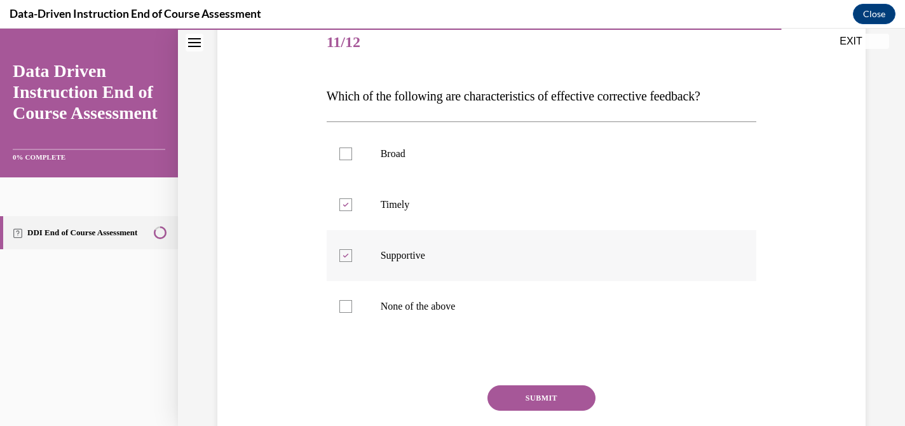
scroll to position [161, 0]
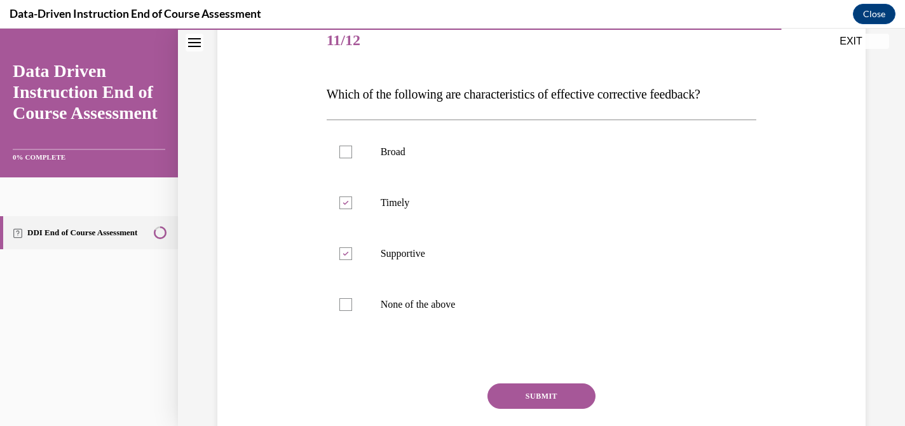
click at [562, 393] on button "SUBMIT" at bounding box center [541, 395] width 108 height 25
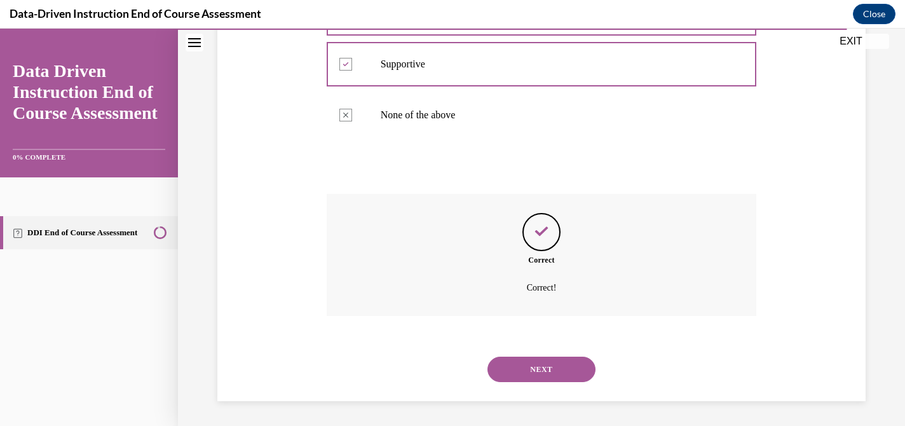
scroll to position [351, 0]
click at [566, 375] on button "NEXT" at bounding box center [541, 368] width 108 height 25
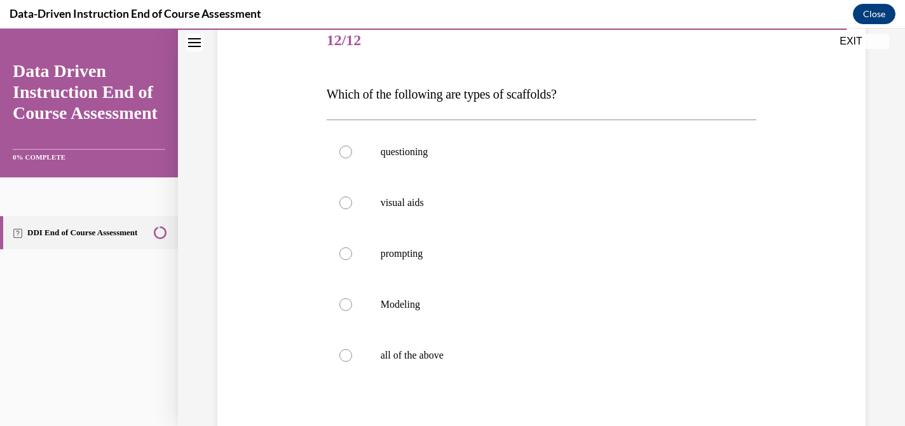
scroll to position [166, 0]
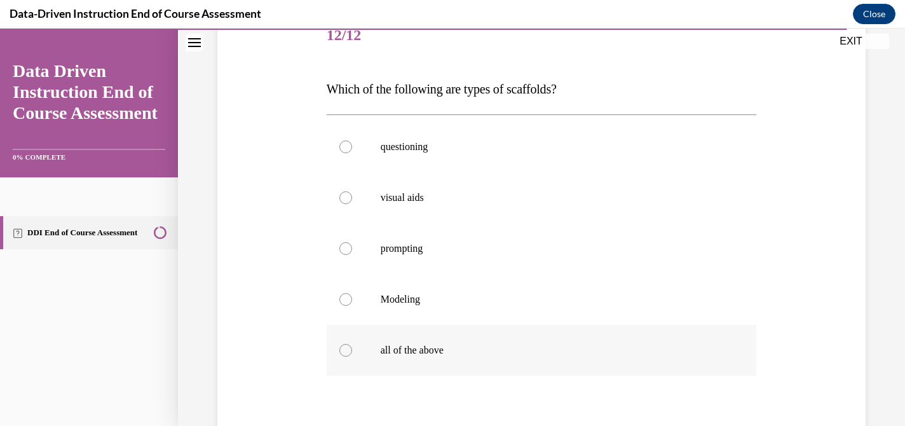
click at [480, 346] on p "all of the above" at bounding box center [553, 350] width 344 height 13
click at [352, 346] on input "all of the above" at bounding box center [345, 350] width 13 height 13
radio input "true"
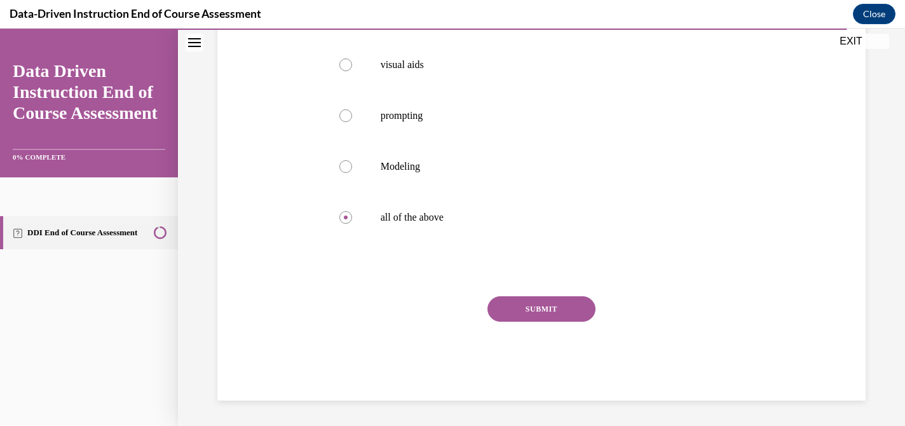
click at [555, 309] on button "SUBMIT" at bounding box center [541, 308] width 108 height 25
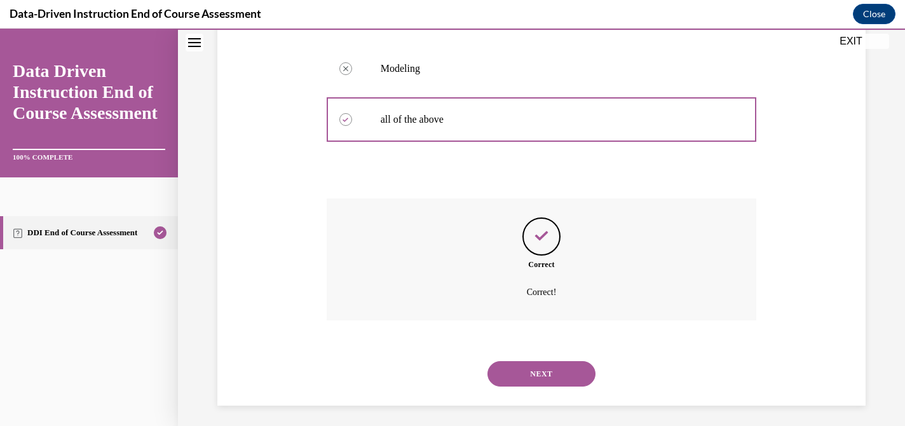
scroll to position [402, 0]
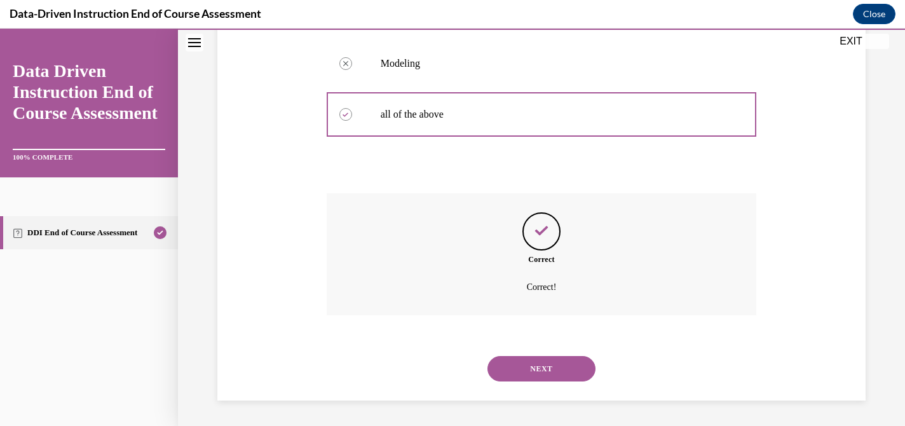
click at [542, 365] on button "NEXT" at bounding box center [541, 368] width 108 height 25
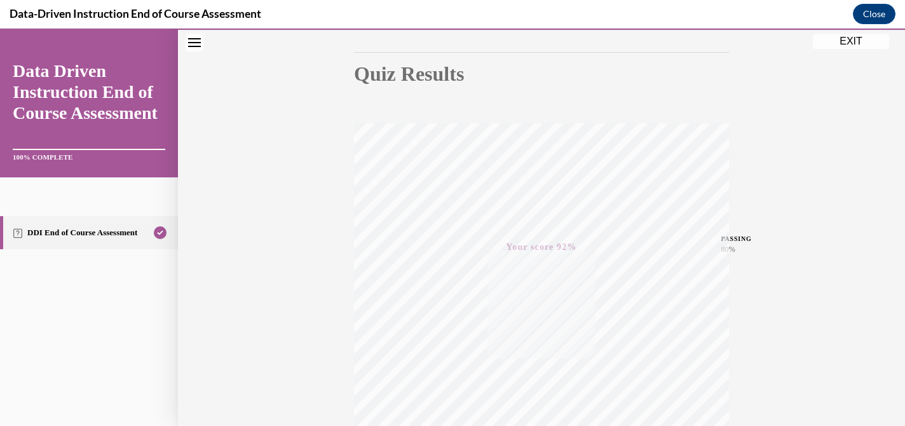
scroll to position [0, 0]
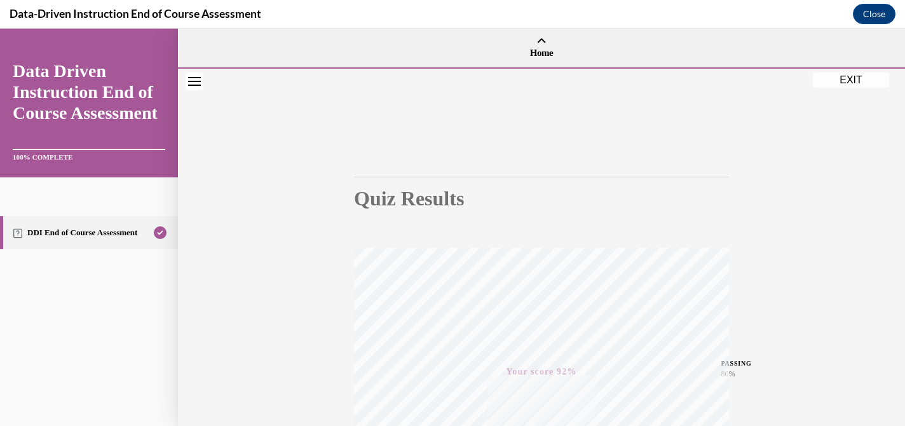
click at [874, 80] on button "EXIT" at bounding box center [851, 79] width 76 height 15
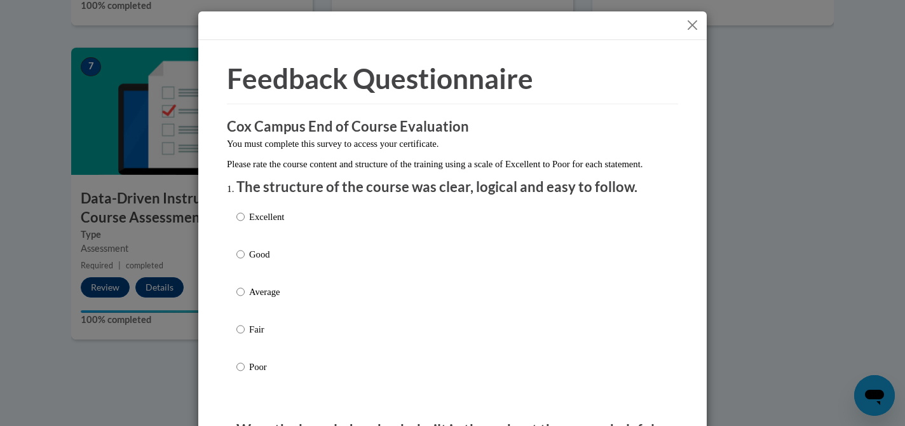
click at [643, 233] on div "Excellent Good Average Fair Poor" at bounding box center [452, 306] width 432 height 207
click at [264, 224] on p "Excellent" at bounding box center [266, 217] width 35 height 14
click at [245, 224] on input "Excellent" at bounding box center [240, 217] width 8 height 14
radio input "true"
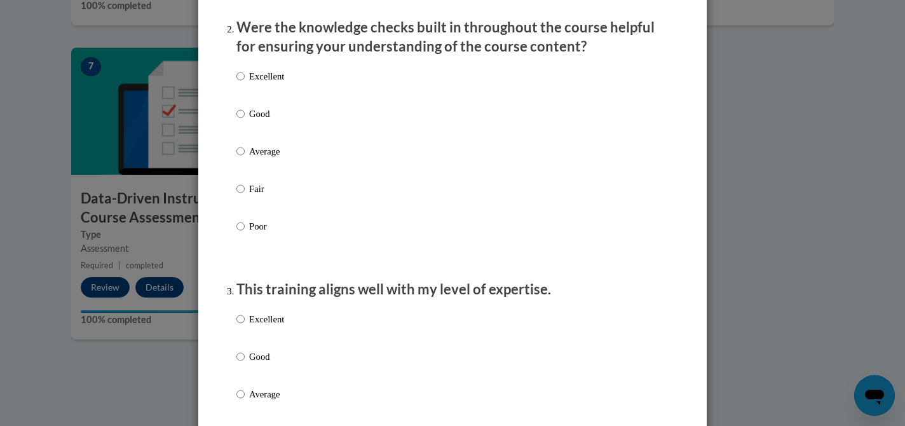
scroll to position [434, 0]
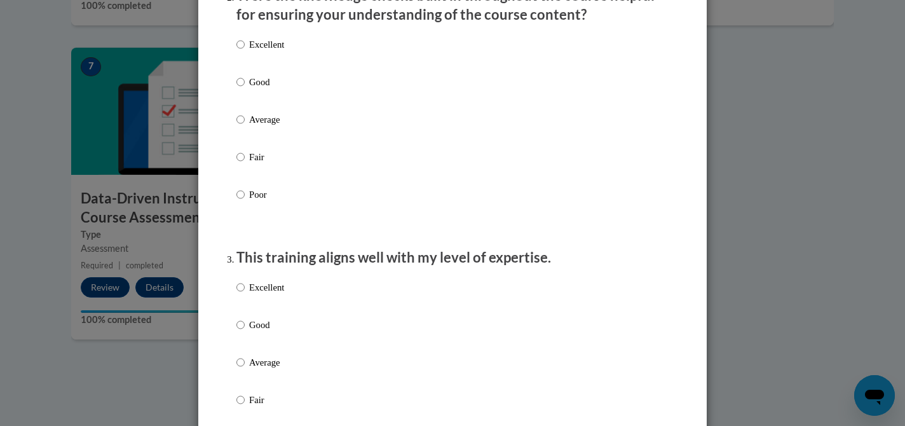
click at [263, 51] on p "Excellent" at bounding box center [266, 44] width 35 height 14
click at [245, 51] on input "Excellent" at bounding box center [240, 44] width 8 height 14
radio input "true"
click at [255, 294] on p "Excellent" at bounding box center [266, 287] width 35 height 14
click at [245, 294] on input "Excellent" at bounding box center [240, 287] width 8 height 14
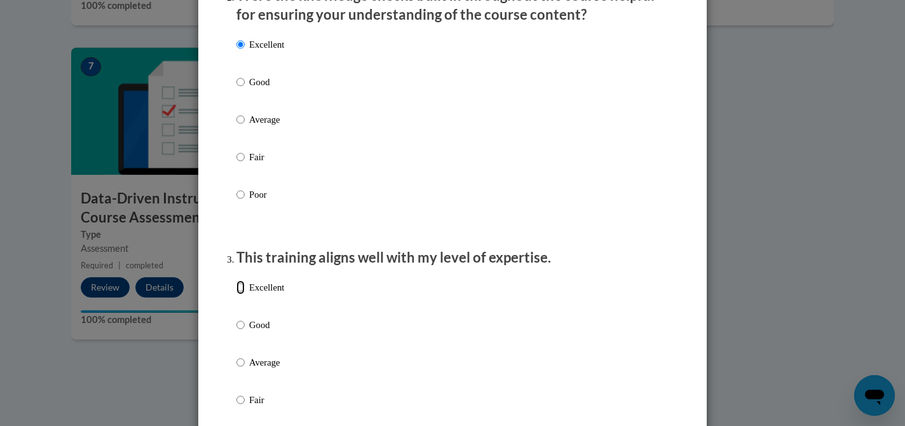
radio input "true"
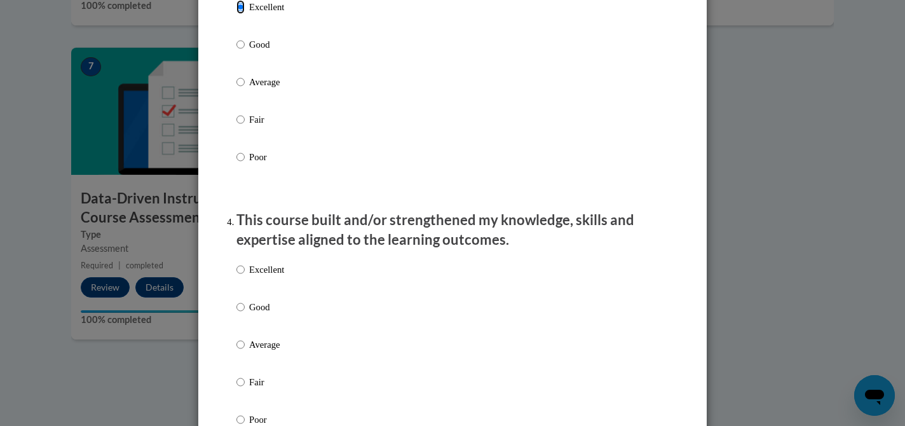
scroll to position [790, 0]
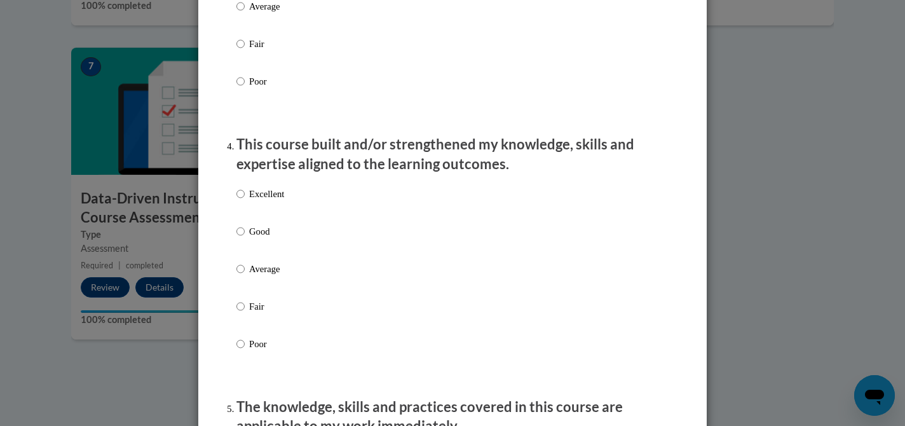
click at [264, 201] on p "Excellent" at bounding box center [266, 194] width 35 height 14
click at [245, 201] on input "Excellent" at bounding box center [240, 194] width 8 height 14
radio input "true"
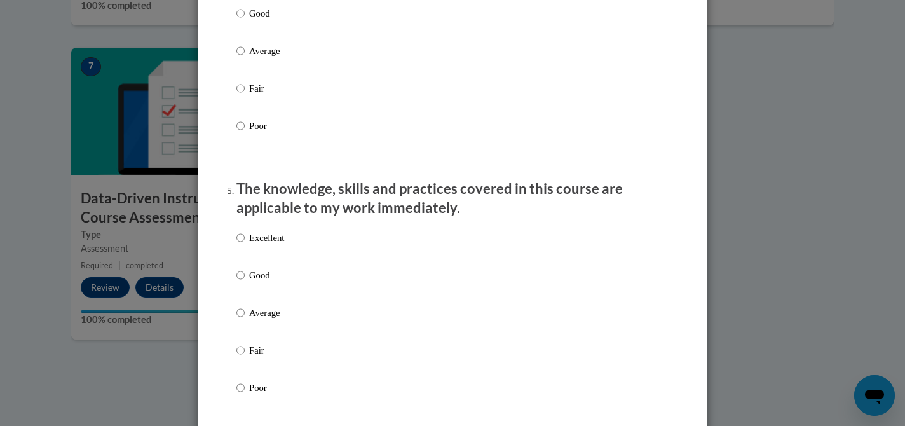
click at [267, 245] on p "Excellent" at bounding box center [266, 238] width 35 height 14
click at [245, 245] on input "Excellent" at bounding box center [240, 238] width 8 height 14
radio input "true"
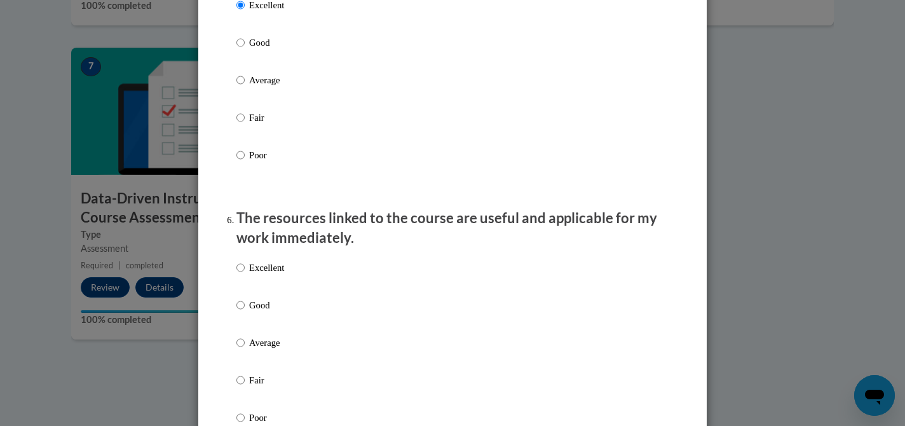
click at [270, 275] on p "Excellent" at bounding box center [266, 268] width 35 height 14
click at [245, 275] on input "Excellent" at bounding box center [240, 268] width 8 height 14
radio input "true"
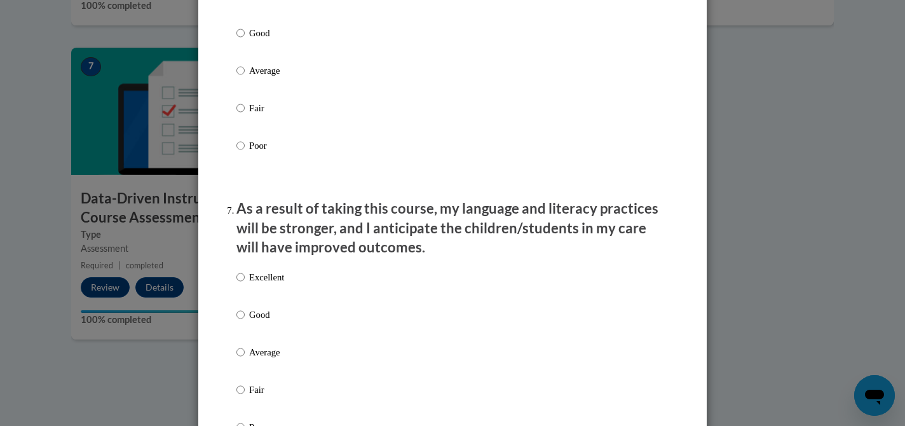
click at [270, 283] on p "Excellent" at bounding box center [266, 277] width 35 height 14
click at [245, 283] on input "Excellent" at bounding box center [240, 277] width 8 height 14
radio input "true"
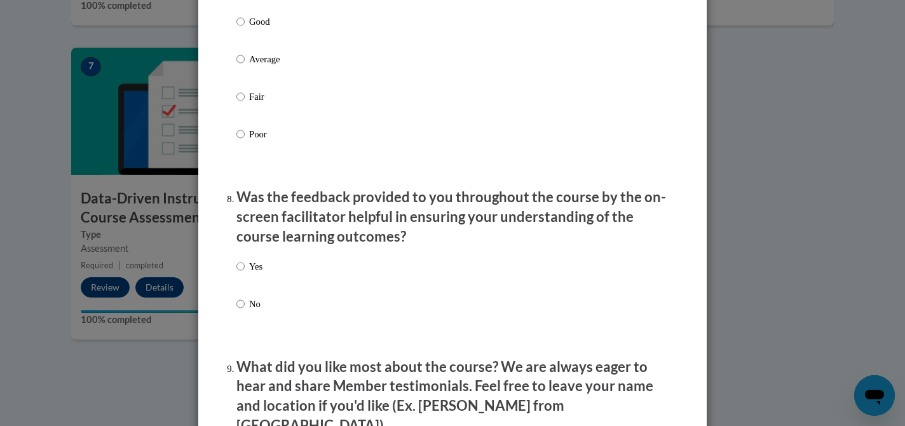
click at [270, 282] on div "Yes No" at bounding box center [452, 300] width 432 height 95
click at [253, 273] on p "Yes" at bounding box center [255, 266] width 13 height 14
click at [245, 273] on input "Yes" at bounding box center [240, 266] width 8 height 14
radio input "true"
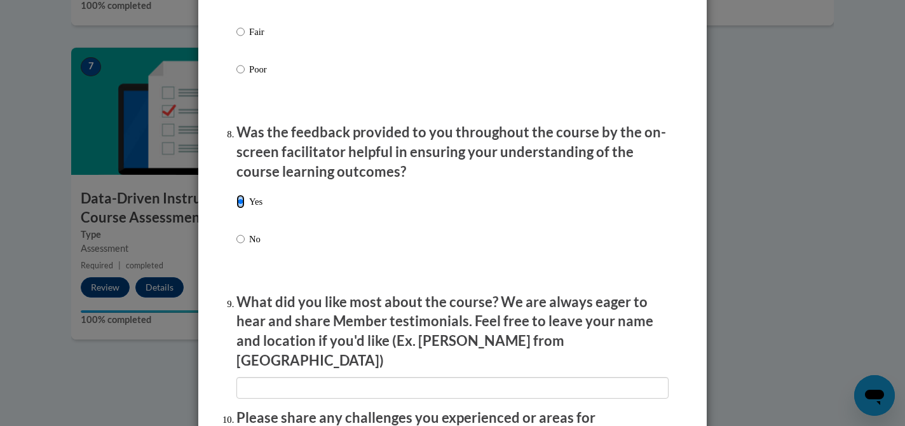
scroll to position [1884, 0]
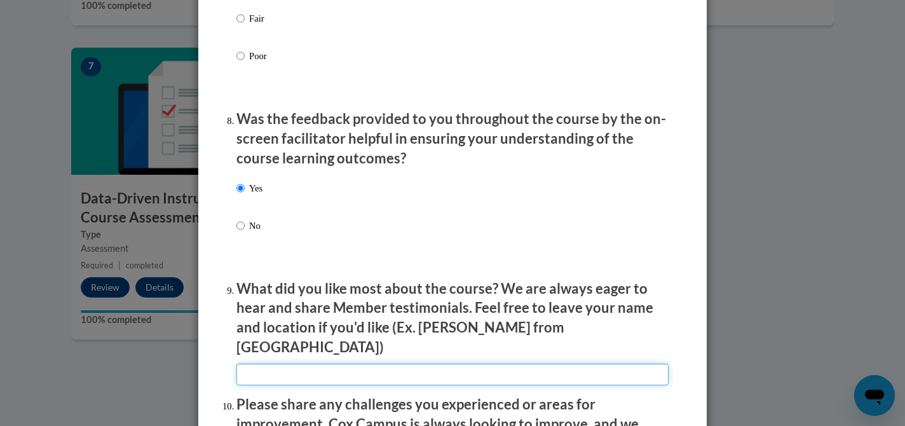
click at [255, 364] on input "textbox" at bounding box center [452, 375] width 432 height 22
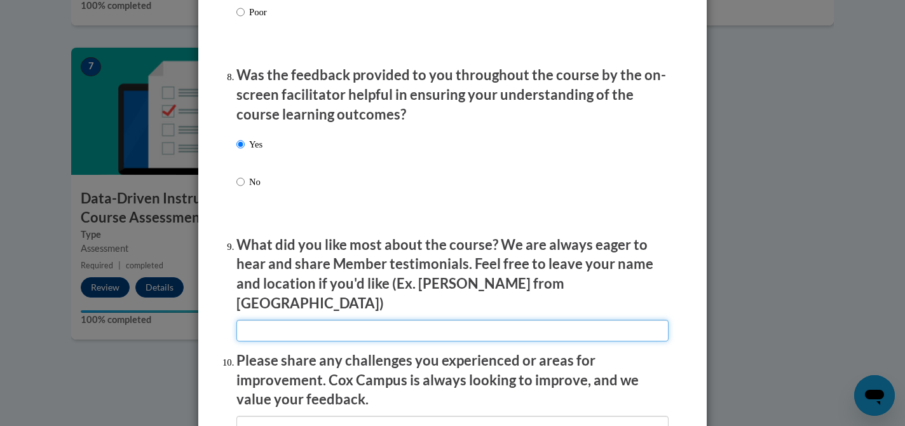
scroll to position [2002, 0]
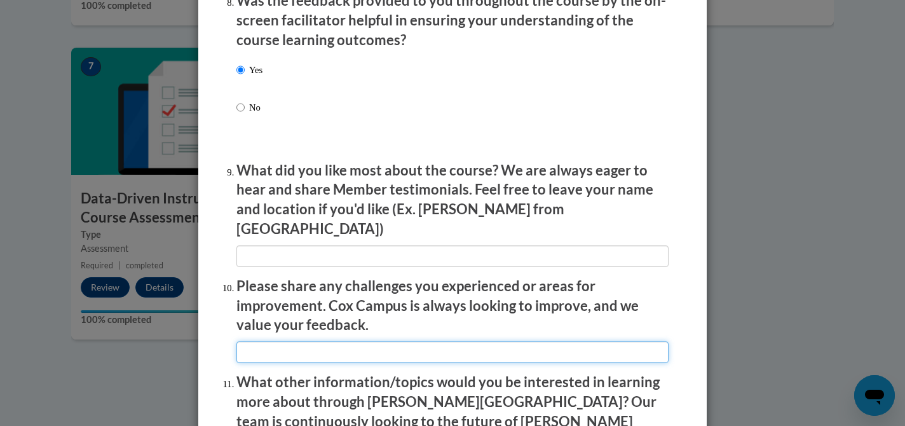
click at [258, 347] on input "textbox" at bounding box center [452, 352] width 432 height 22
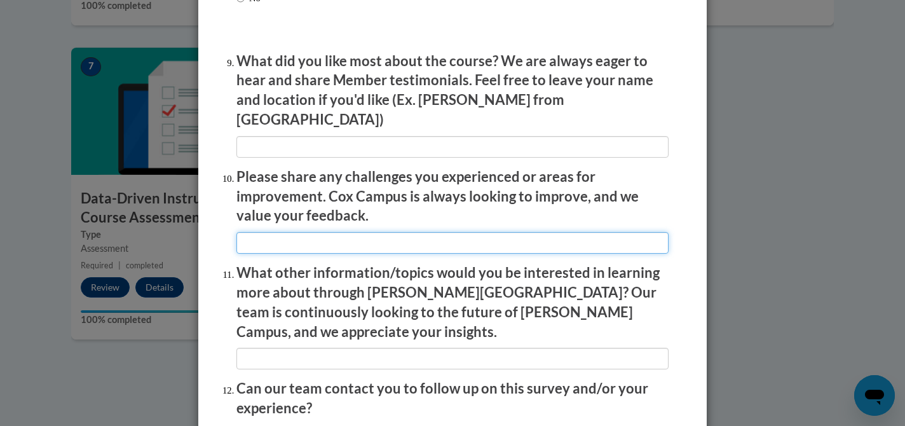
scroll to position [2142, 0]
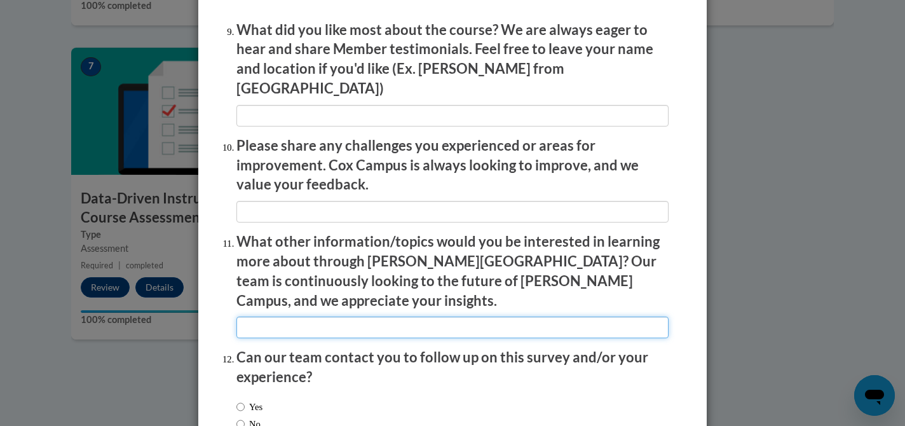
click at [282, 316] on input "textbox" at bounding box center [452, 327] width 432 height 22
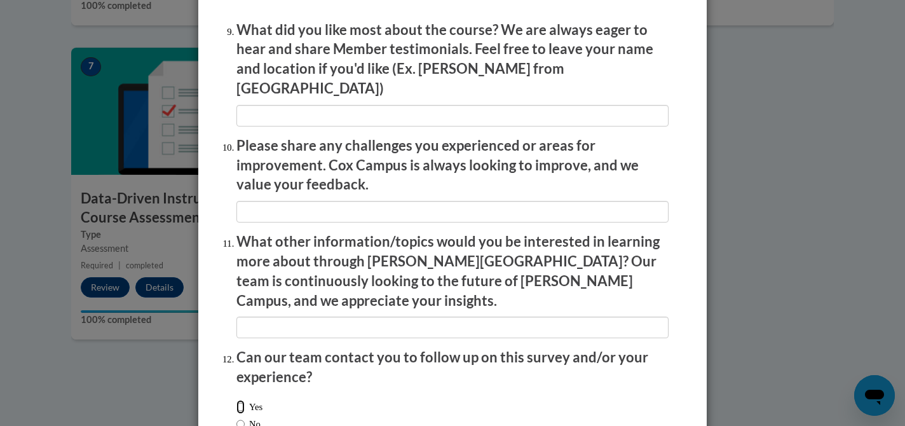
click at [244, 400] on input "Yes" at bounding box center [240, 407] width 8 height 14
radio input "true"
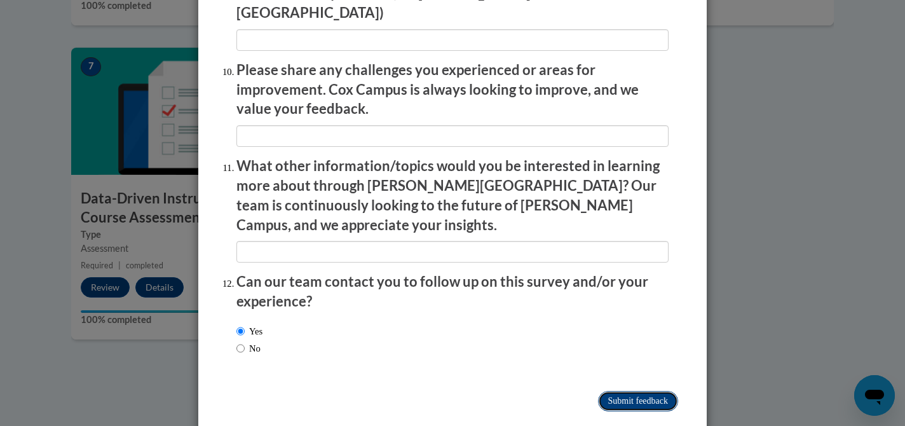
click at [618, 391] on input "Submit feedback" at bounding box center [638, 401] width 80 height 20
